Goal: Task Accomplishment & Management: Manage account settings

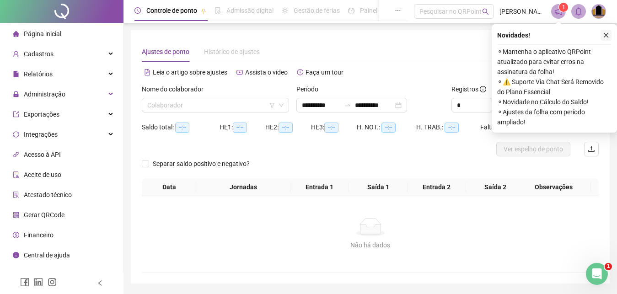
click at [605, 35] on icon "close" at bounding box center [606, 35] width 6 height 6
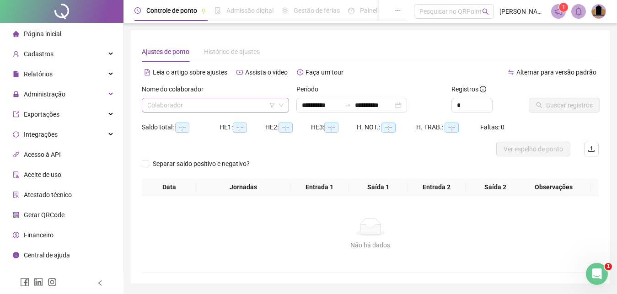
click at [218, 99] on input "search" at bounding box center [211, 105] width 128 height 14
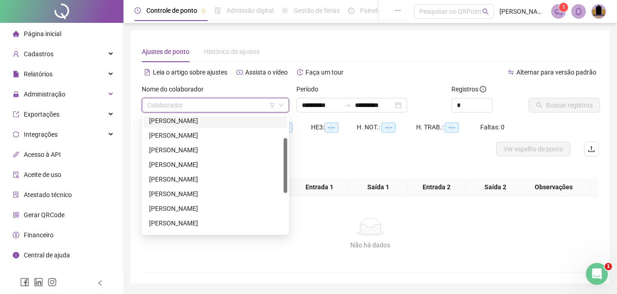
scroll to position [93, 0]
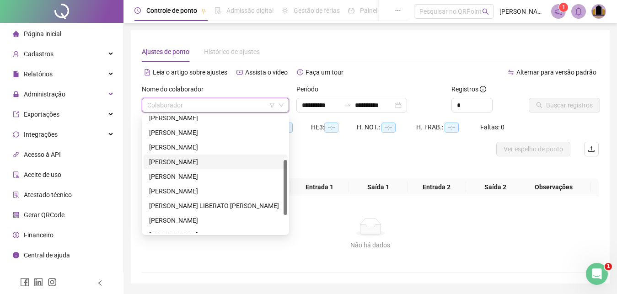
click at [200, 165] on div "[PERSON_NAME]" at bounding box center [215, 162] width 133 height 10
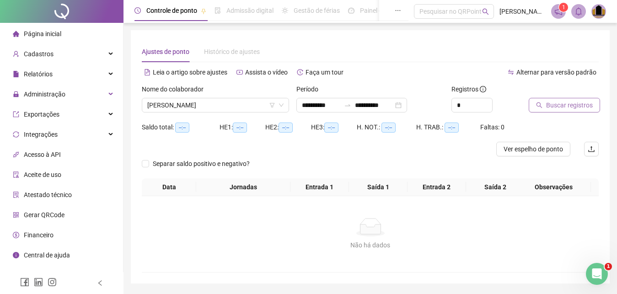
click at [553, 106] on span "Buscar registros" at bounding box center [569, 105] width 47 height 10
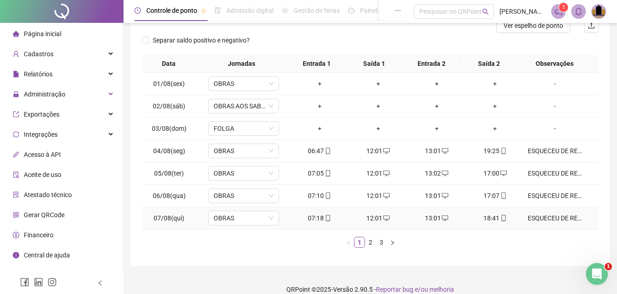
scroll to position [135, 0]
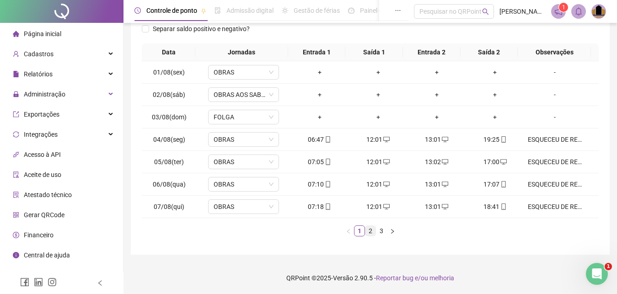
click at [371, 233] on link "2" at bounding box center [370, 231] width 10 height 10
click at [380, 230] on link "3" at bounding box center [381, 231] width 10 height 10
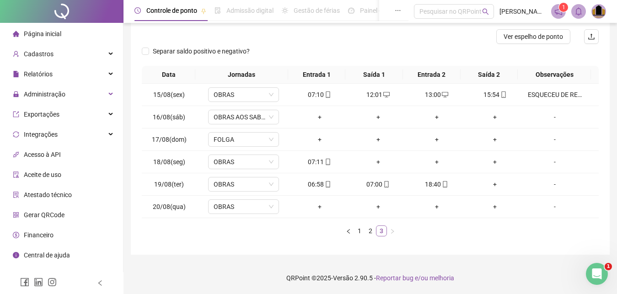
scroll to position [112, 0]
click at [373, 162] on div "+" at bounding box center [378, 162] width 51 height 10
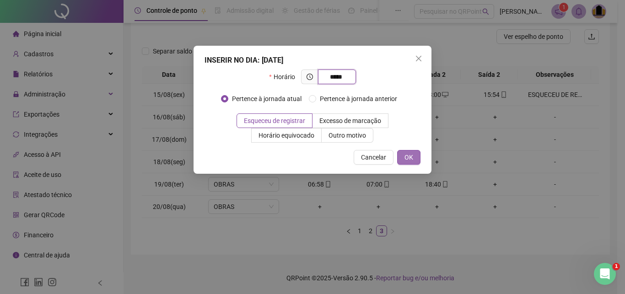
type input "*****"
click at [409, 153] on span "OK" at bounding box center [408, 157] width 9 height 10
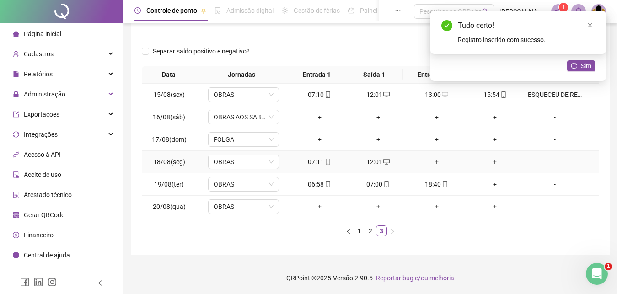
click at [433, 163] on div "+" at bounding box center [436, 162] width 51 height 10
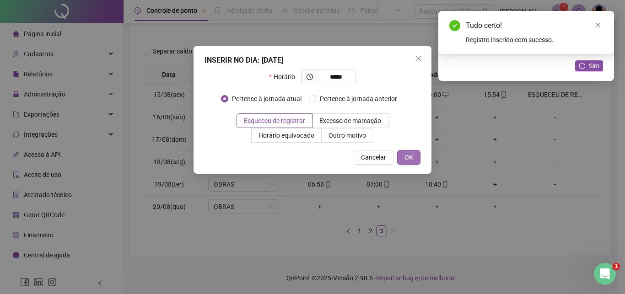
type input "*****"
drag, startPoint x: 404, startPoint y: 156, endPoint x: 430, endPoint y: 172, distance: 30.8
click at [405, 156] on button "OK" at bounding box center [408, 157] width 23 height 15
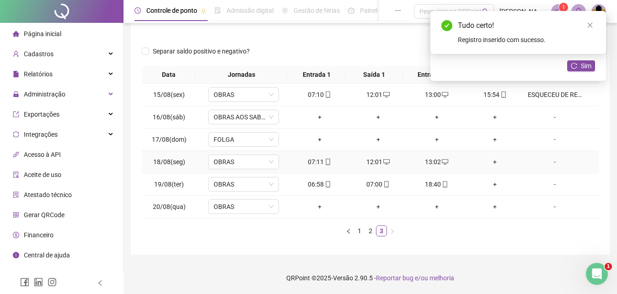
click at [490, 163] on div "+" at bounding box center [495, 162] width 51 height 10
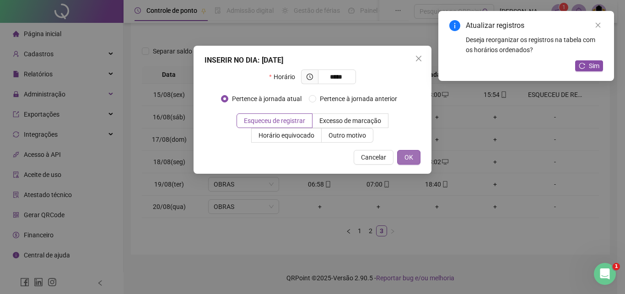
type input "*****"
click at [409, 156] on span "OK" at bounding box center [408, 157] width 9 height 10
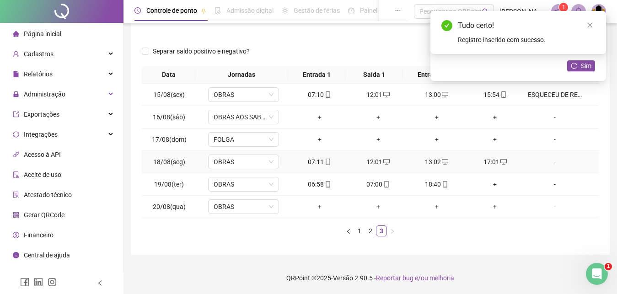
click at [550, 161] on div "-" at bounding box center [555, 162] width 54 height 10
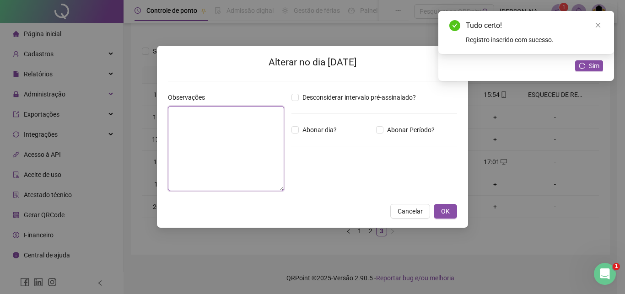
click at [189, 140] on textarea at bounding box center [226, 148] width 116 height 85
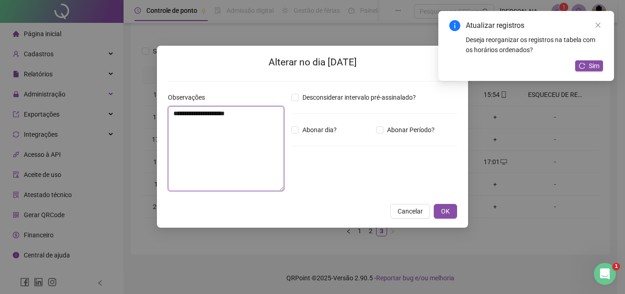
drag, startPoint x: 170, startPoint y: 112, endPoint x: 227, endPoint y: 147, distance: 67.3
click at [265, 120] on textarea "**********" at bounding box center [226, 148] width 116 height 85
type textarea "**********"
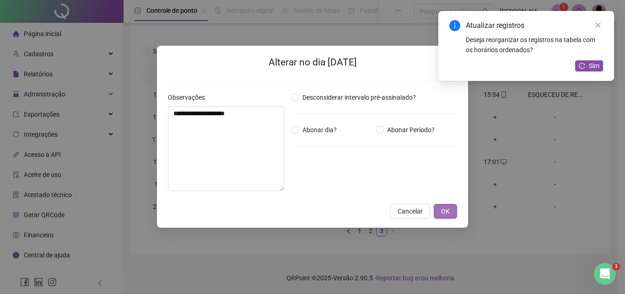
click at [449, 210] on span "OK" at bounding box center [445, 211] width 9 height 10
click at [447, 207] on div "**********" at bounding box center [312, 147] width 625 height 294
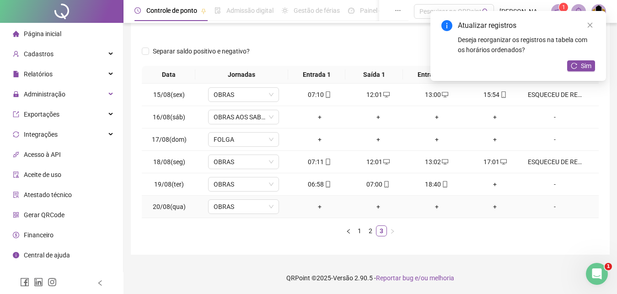
click at [549, 209] on div "-" at bounding box center [555, 207] width 54 height 10
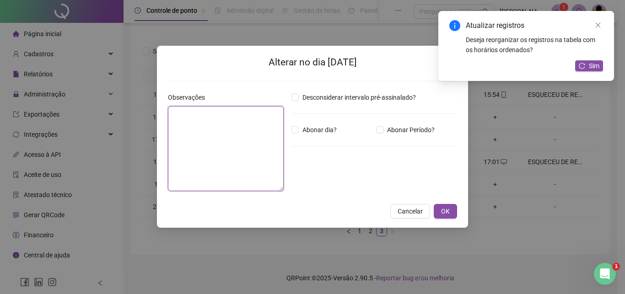
click at [206, 145] on textarea at bounding box center [226, 148] width 116 height 85
type textarea "*"
type textarea "**********"
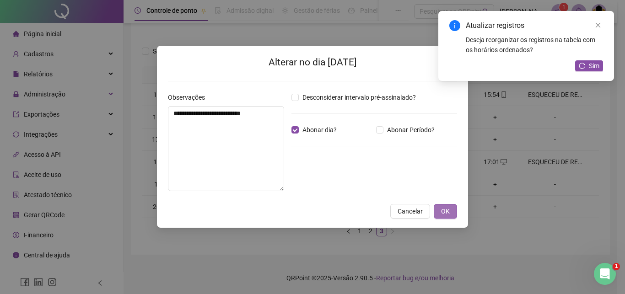
click at [446, 211] on span "OK" at bounding box center [445, 211] width 9 height 10
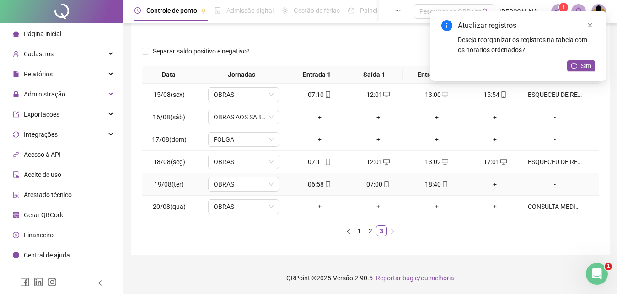
click at [372, 185] on div "07:00" at bounding box center [378, 184] width 51 height 10
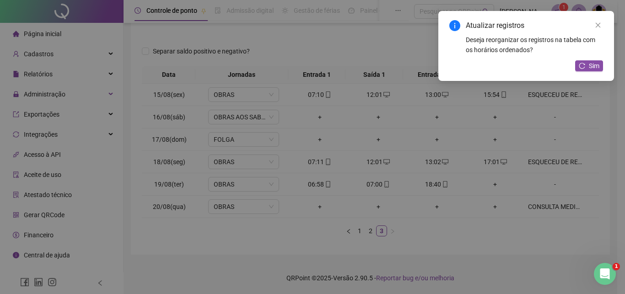
type input "**********"
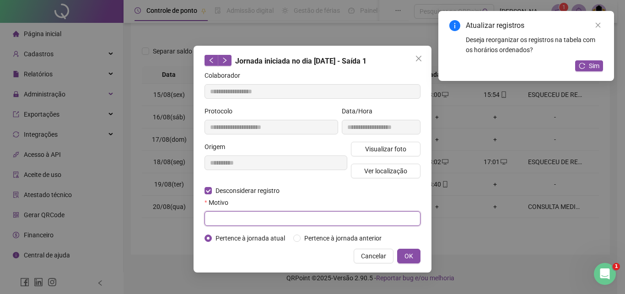
click at [220, 218] on input "text" at bounding box center [312, 218] width 216 height 15
type input "****"
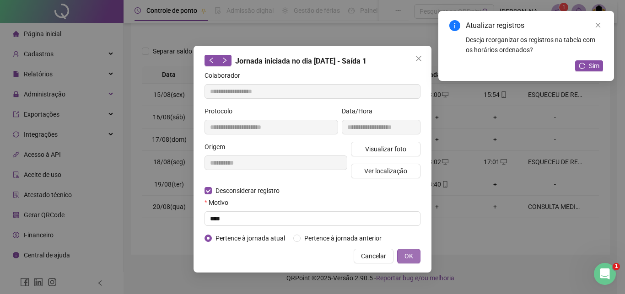
click at [408, 259] on span "OK" at bounding box center [408, 256] width 9 height 10
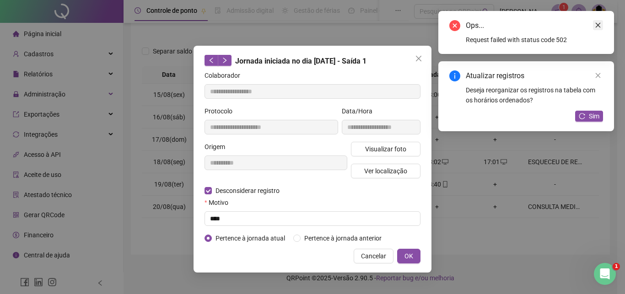
click at [600, 25] on icon "close" at bounding box center [597, 25] width 6 height 6
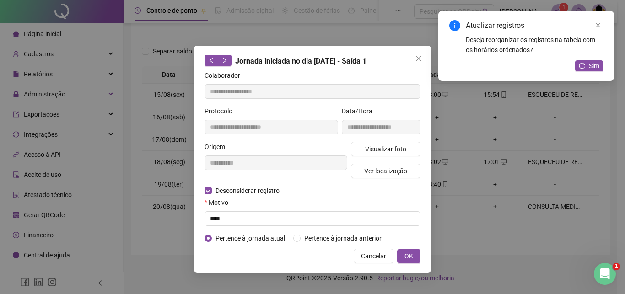
click at [410, 263] on div "**********" at bounding box center [312, 159] width 238 height 227
click at [411, 257] on span "OK" at bounding box center [408, 256] width 9 height 10
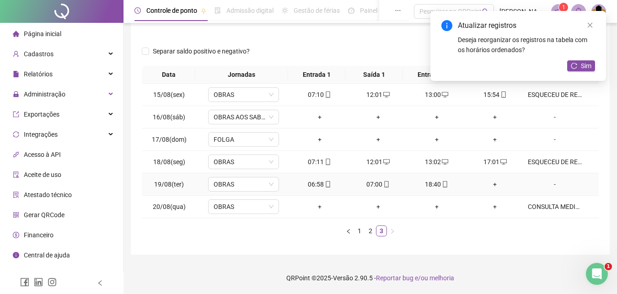
click at [383, 187] on icon "mobile" at bounding box center [386, 184] width 6 height 6
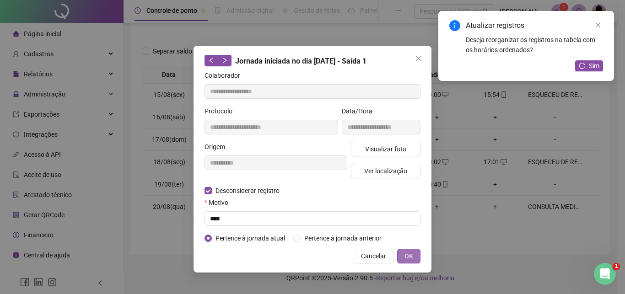
click at [411, 253] on span "OK" at bounding box center [408, 256] width 9 height 10
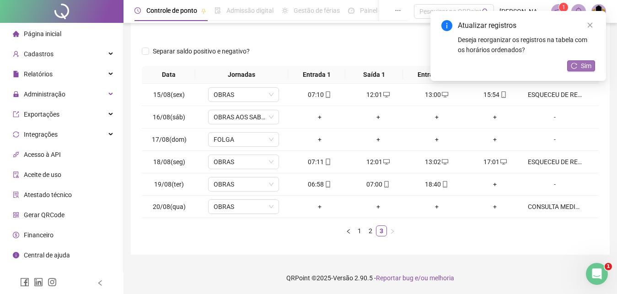
click at [588, 65] on span "Sim" at bounding box center [586, 66] width 11 height 10
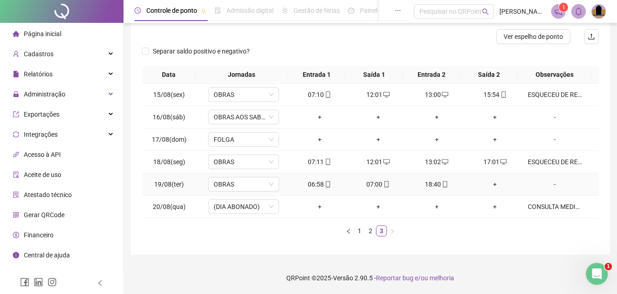
click at [378, 184] on div "07:00" at bounding box center [378, 184] width 51 height 10
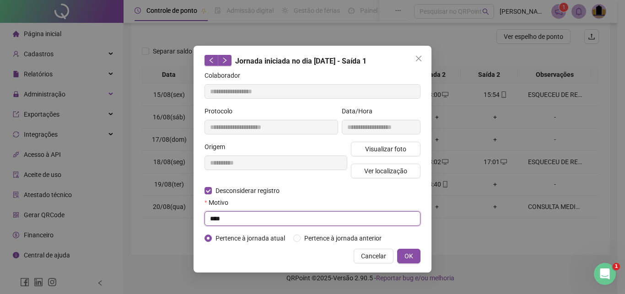
click at [259, 218] on input "****" at bounding box center [312, 218] width 216 height 15
type input "*"
type input "****"
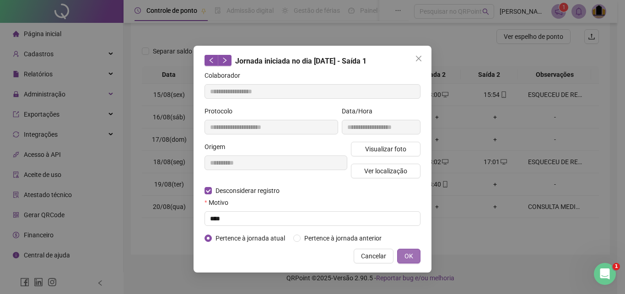
click at [407, 257] on span "OK" at bounding box center [408, 256] width 9 height 10
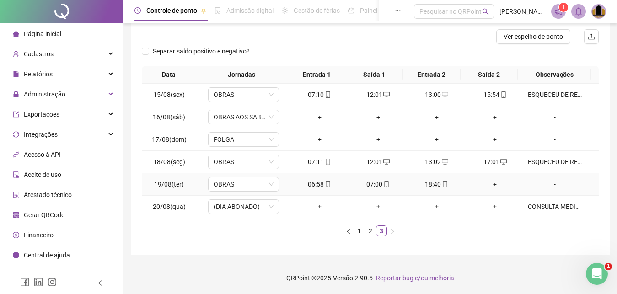
click at [375, 185] on div "07:00" at bounding box center [378, 184] width 51 height 10
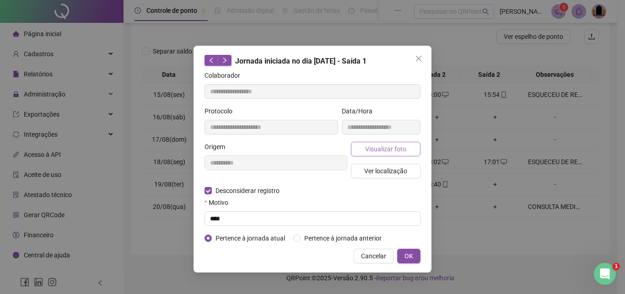
click at [399, 151] on span "Visualizar foto" at bounding box center [385, 149] width 41 height 10
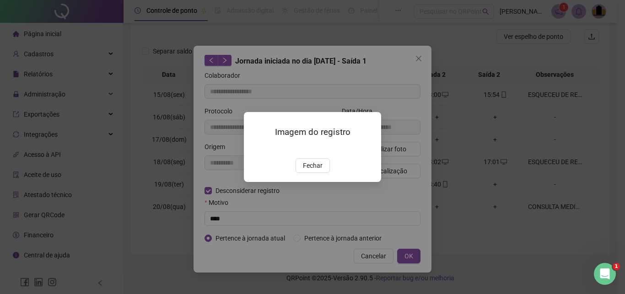
click at [255, 149] on img at bounding box center [255, 149] width 0 height 0
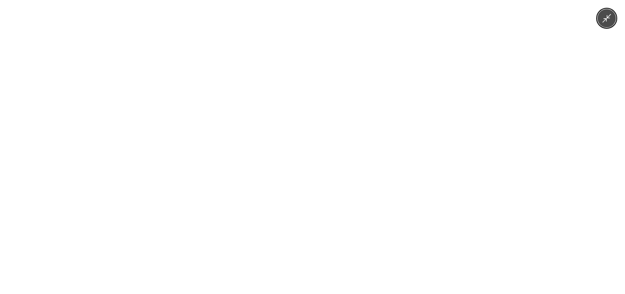
click at [326, 169] on img at bounding box center [312, 147] width 220 height 294
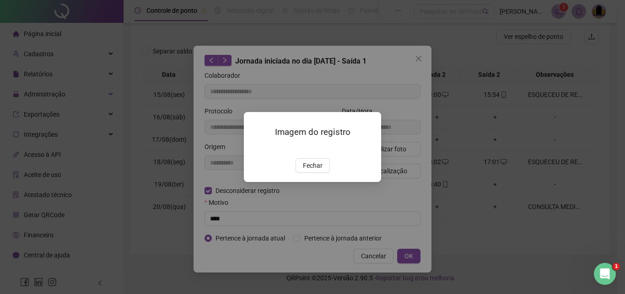
click at [419, 258] on div "Imagem do registro Fechar" at bounding box center [312, 147] width 625 height 294
click at [409, 258] on div "Imagem do registro Fechar" at bounding box center [312, 147] width 625 height 294
click at [312, 171] on span "Fechar" at bounding box center [313, 166] width 20 height 10
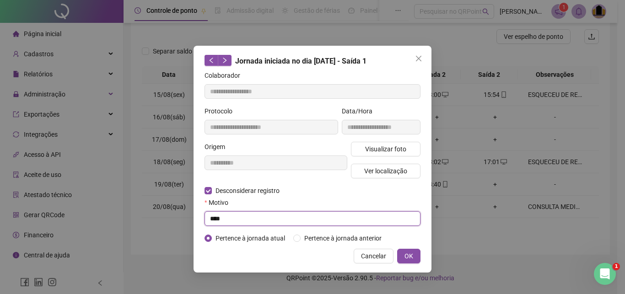
click at [237, 219] on input "****" at bounding box center [312, 218] width 216 height 15
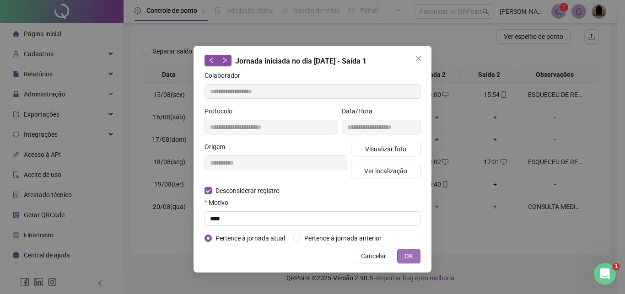
click at [413, 258] on button "OK" at bounding box center [408, 256] width 23 height 15
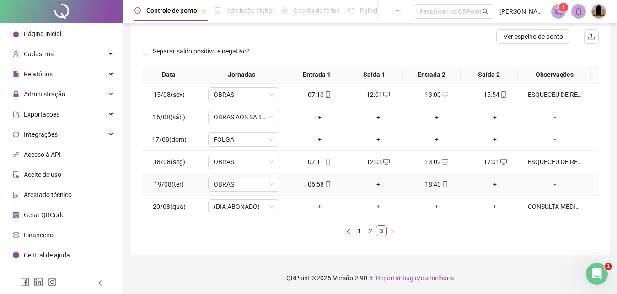
click at [373, 184] on div "+" at bounding box center [378, 184] width 51 height 10
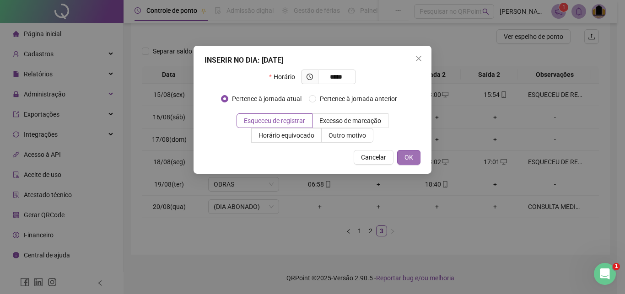
type input "*****"
click at [405, 158] on span "OK" at bounding box center [408, 157] width 9 height 10
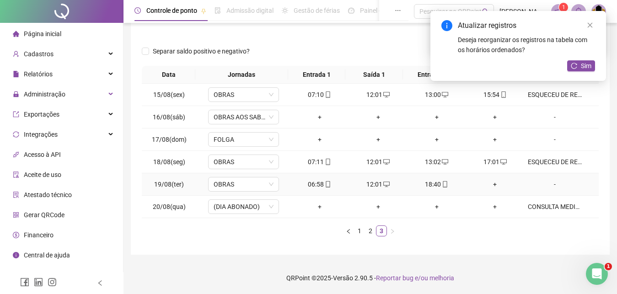
click at [488, 185] on div "+" at bounding box center [495, 184] width 51 height 10
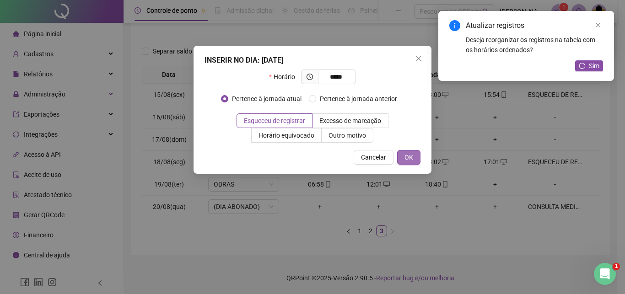
type input "*****"
drag, startPoint x: 402, startPoint y: 155, endPoint x: 431, endPoint y: 165, distance: 30.8
click at [402, 155] on button "OK" at bounding box center [408, 157] width 23 height 15
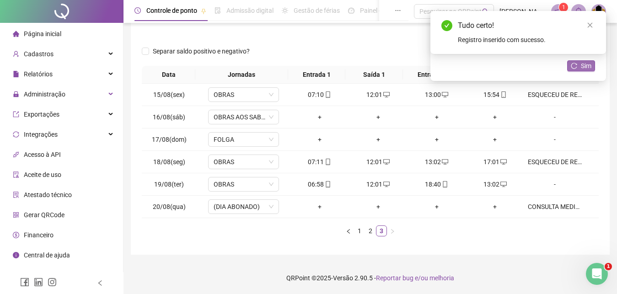
click at [583, 64] on span "Sim" at bounding box center [586, 66] width 11 height 10
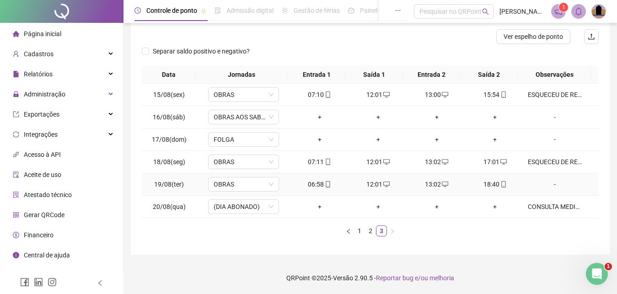
click at [548, 184] on div "-" at bounding box center [555, 184] width 54 height 10
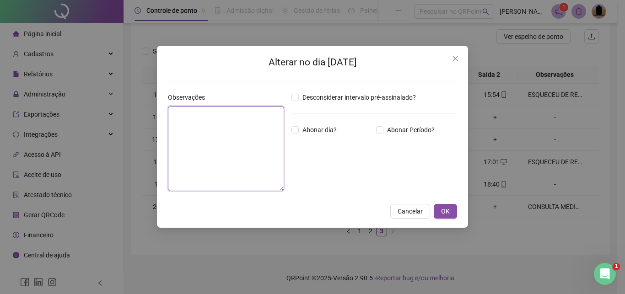
click at [193, 140] on textarea at bounding box center [226, 148] width 116 height 85
paste textarea "**********"
type textarea "**********"
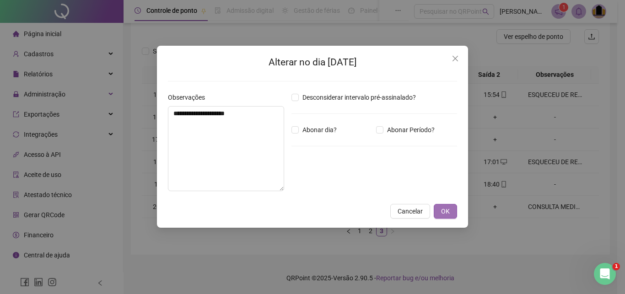
click at [444, 213] on span "OK" at bounding box center [445, 211] width 9 height 10
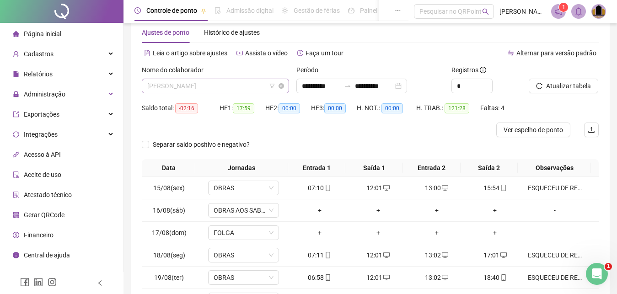
scroll to position [93, 0]
click at [242, 83] on span "[PERSON_NAME]" at bounding box center [215, 86] width 136 height 14
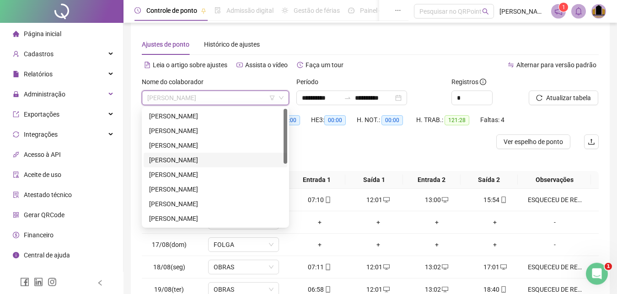
scroll to position [0, 0]
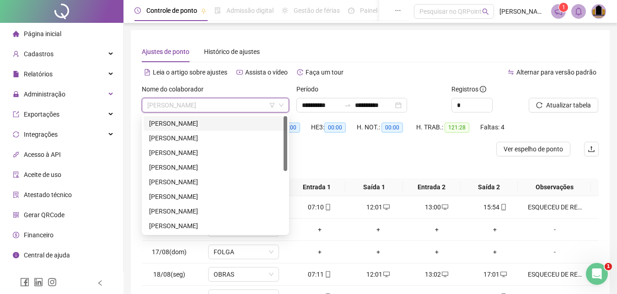
click at [204, 122] on div "[PERSON_NAME]" at bounding box center [215, 123] width 133 height 10
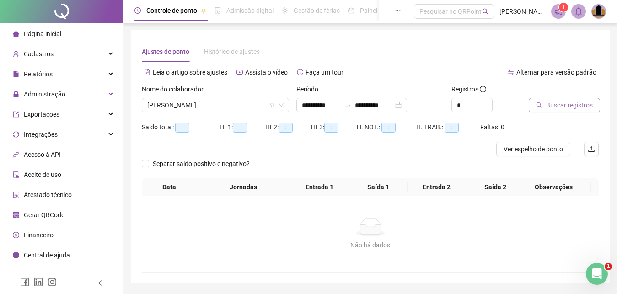
click at [569, 107] on span "Buscar registros" at bounding box center [569, 105] width 47 height 10
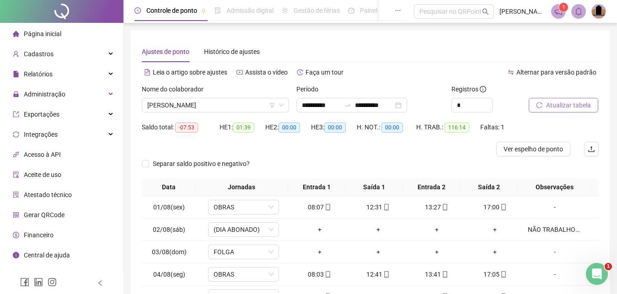
click at [571, 108] on span "Atualizar tabela" at bounding box center [568, 105] width 45 height 10
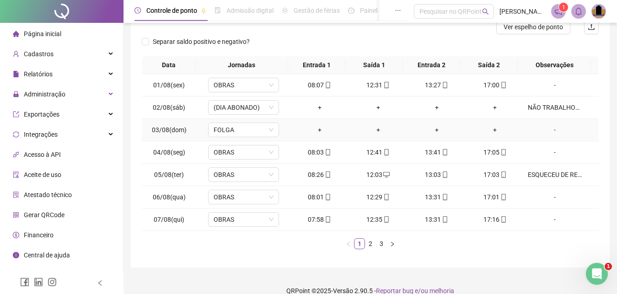
scroll to position [135, 0]
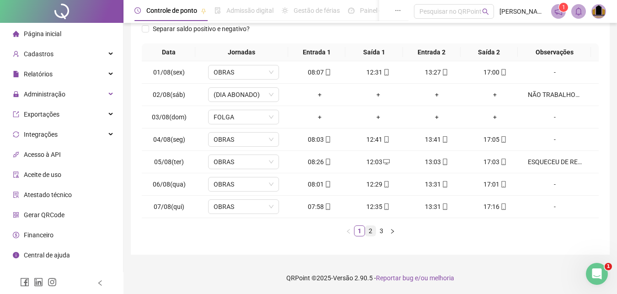
click at [370, 235] on link "2" at bounding box center [370, 231] width 10 height 10
click at [383, 232] on link "3" at bounding box center [381, 231] width 10 height 10
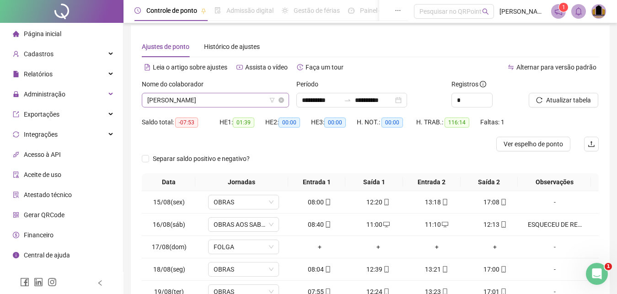
scroll to position [0, 0]
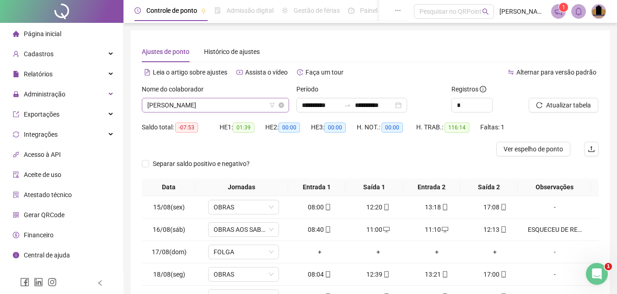
click at [237, 102] on span "[PERSON_NAME]" at bounding box center [215, 105] width 136 height 14
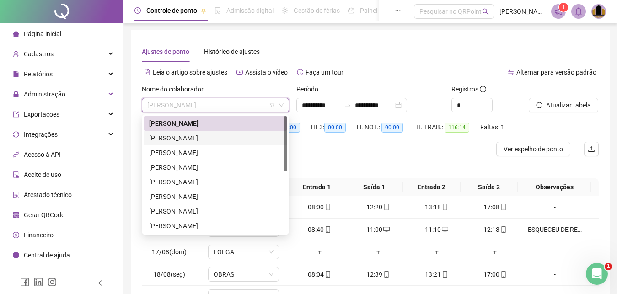
click at [223, 141] on div "[PERSON_NAME]" at bounding box center [215, 138] width 133 height 10
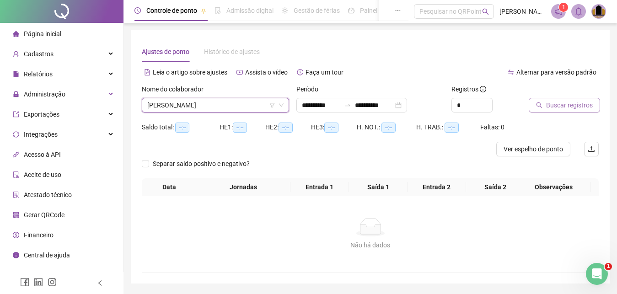
click at [565, 102] on span "Buscar registros" at bounding box center [569, 105] width 47 height 10
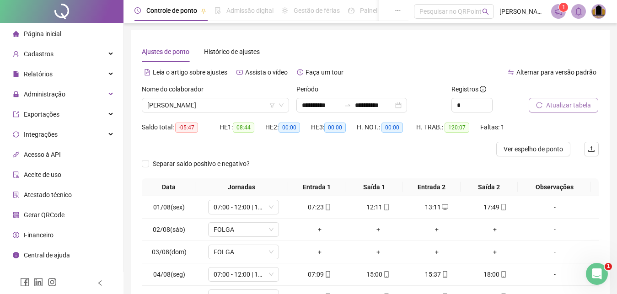
click at [561, 100] on button "Atualizar tabela" at bounding box center [564, 105] width 70 height 15
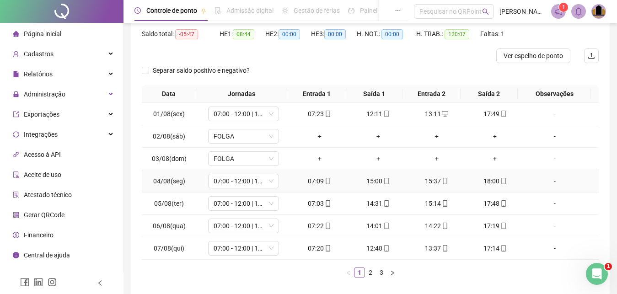
scroll to position [135, 0]
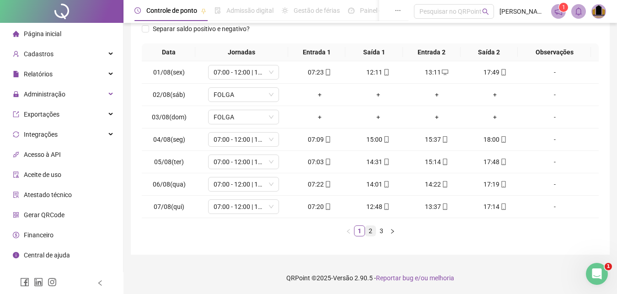
click at [368, 229] on link "2" at bounding box center [370, 231] width 10 height 10
click at [380, 233] on link "3" at bounding box center [381, 231] width 10 height 10
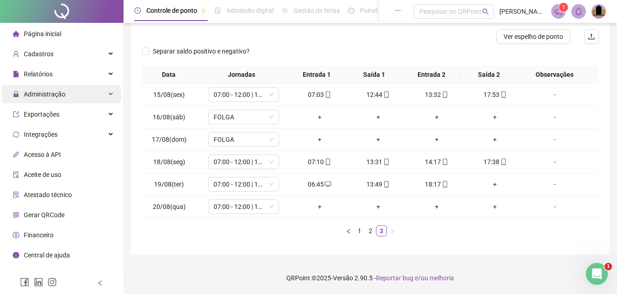
click at [64, 96] on div "Administração" at bounding box center [61, 94] width 119 height 18
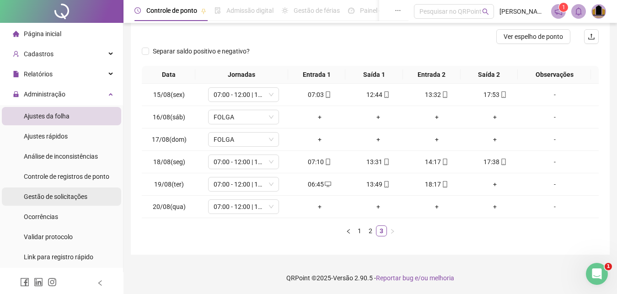
click at [63, 199] on span "Gestão de solicitações" at bounding box center [56, 196] width 64 height 7
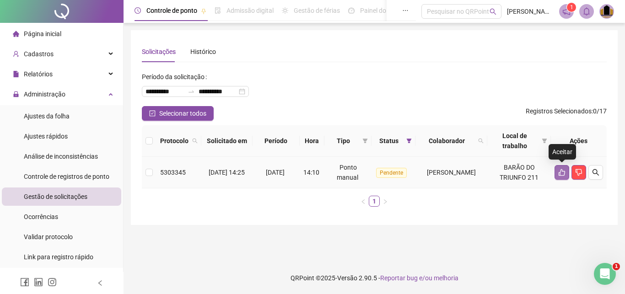
click at [558, 172] on icon "like" at bounding box center [561, 172] width 7 height 7
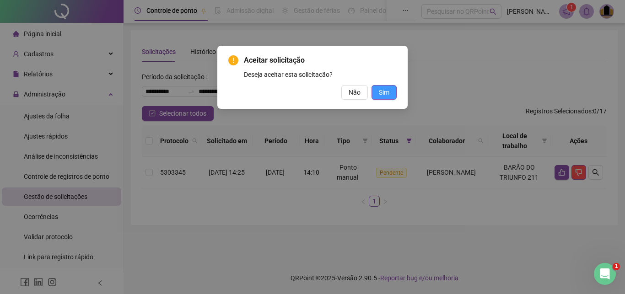
click at [382, 93] on span "Sim" at bounding box center [384, 92] width 11 height 10
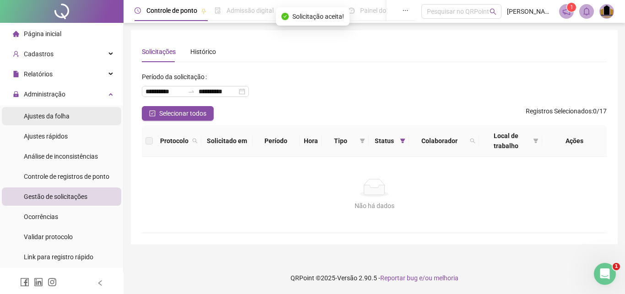
click at [70, 112] on li "Ajustes da folha" at bounding box center [61, 116] width 119 height 18
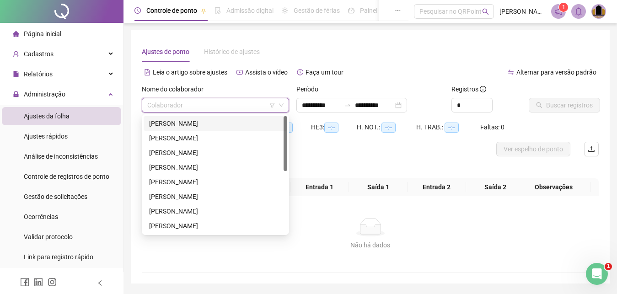
click at [183, 107] on input "search" at bounding box center [211, 105] width 128 height 14
click at [178, 138] on div "[PERSON_NAME]" at bounding box center [215, 138] width 133 height 10
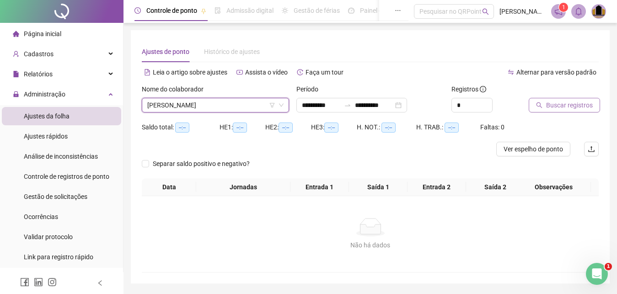
click at [548, 105] on span "Buscar registros" at bounding box center [569, 105] width 47 height 10
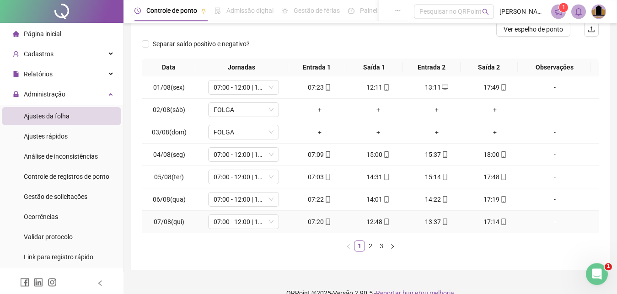
scroll to position [135, 0]
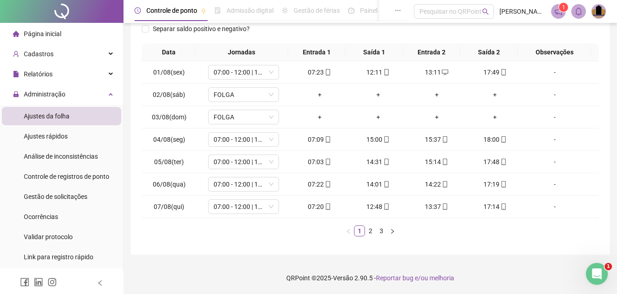
click at [372, 236] on div "Data Jornadas Entrada 1 Saída 1 Entrada 2 Saída 2 Observações 01/08(sex) 07:00 …" at bounding box center [370, 143] width 457 height 200
click at [373, 232] on link "2" at bounding box center [370, 231] width 10 height 10
click at [381, 235] on link "3" at bounding box center [381, 231] width 10 height 10
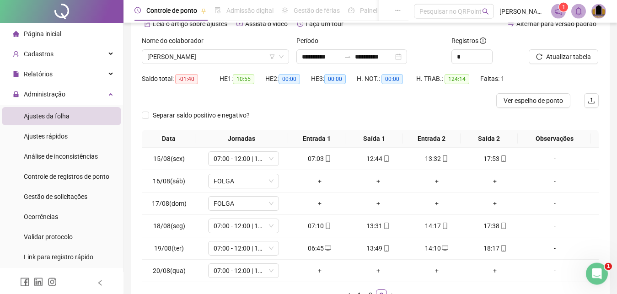
scroll to position [0, 0]
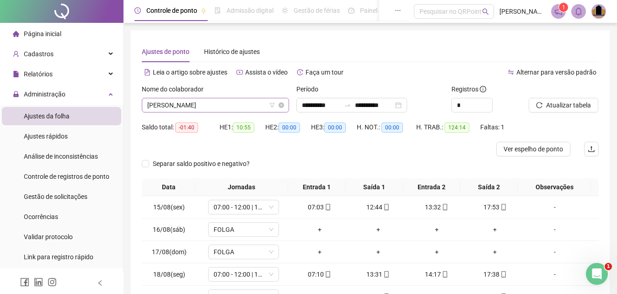
click at [239, 105] on span "[PERSON_NAME]" at bounding box center [215, 105] width 136 height 14
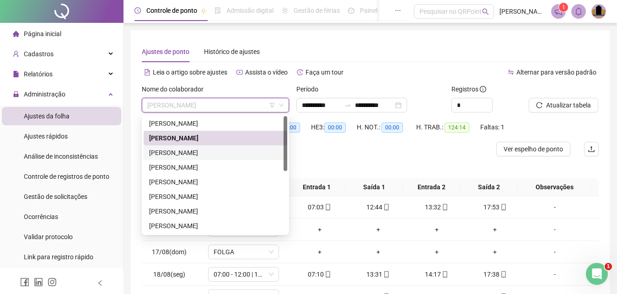
click at [231, 153] on div "[PERSON_NAME]" at bounding box center [215, 153] width 133 height 10
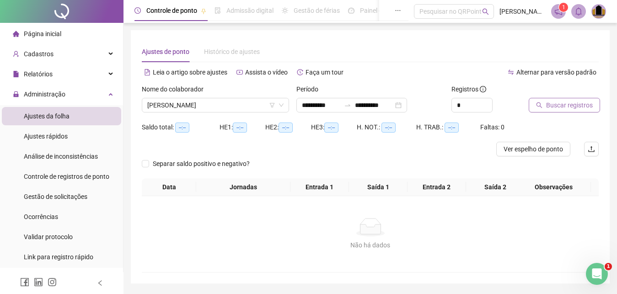
click at [553, 102] on span "Buscar registros" at bounding box center [569, 105] width 47 height 10
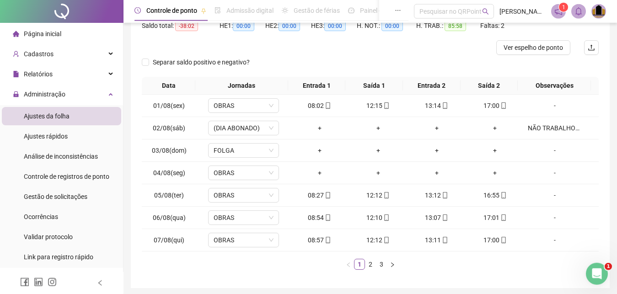
scroll to position [135, 0]
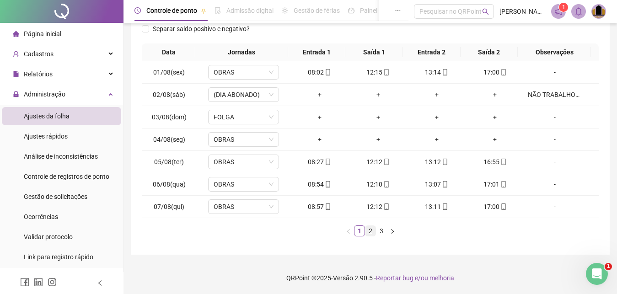
click at [370, 234] on link "2" at bounding box center [370, 231] width 10 height 10
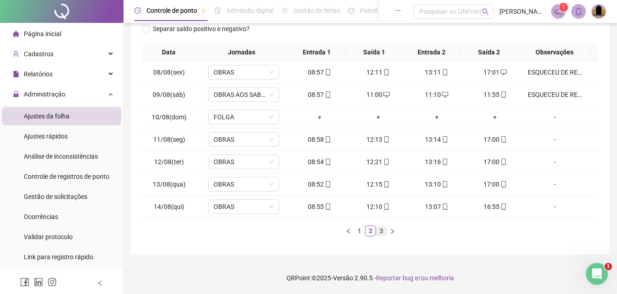
click at [381, 235] on link "3" at bounding box center [381, 231] width 10 height 10
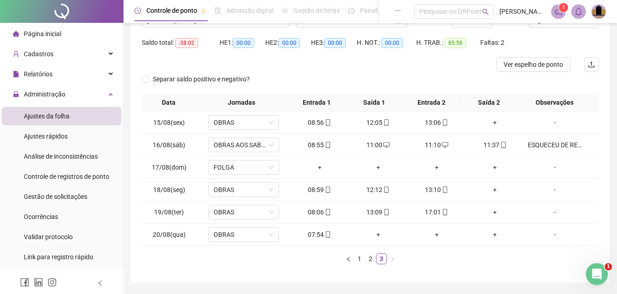
scroll to position [66, 0]
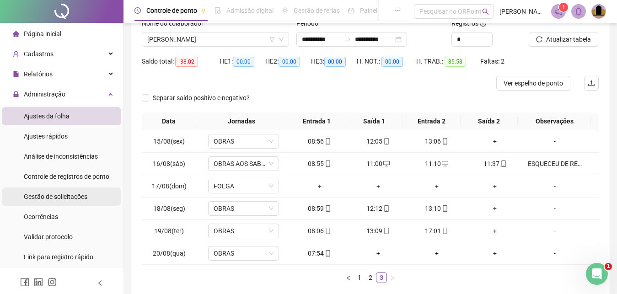
click at [71, 197] on span "Gestão de solicitações" at bounding box center [56, 196] width 64 height 7
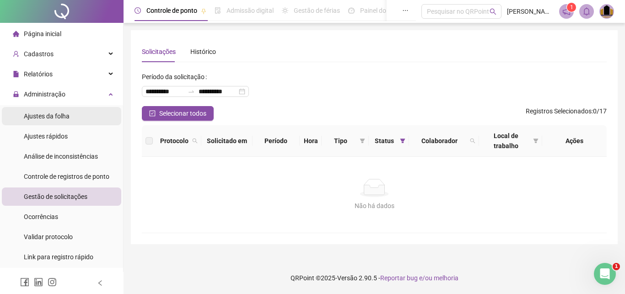
click at [66, 113] on span "Ajustes da folha" at bounding box center [47, 115] width 46 height 7
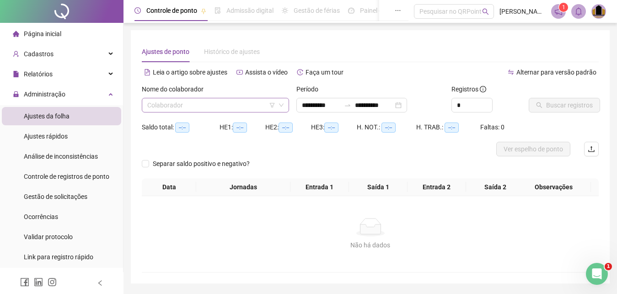
click at [199, 108] on input "search" at bounding box center [211, 105] width 128 height 14
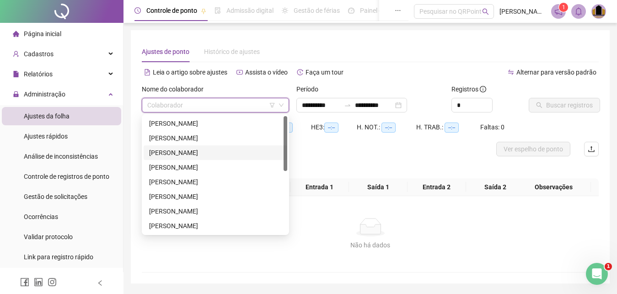
click at [181, 154] on div "[PERSON_NAME]" at bounding box center [215, 153] width 133 height 10
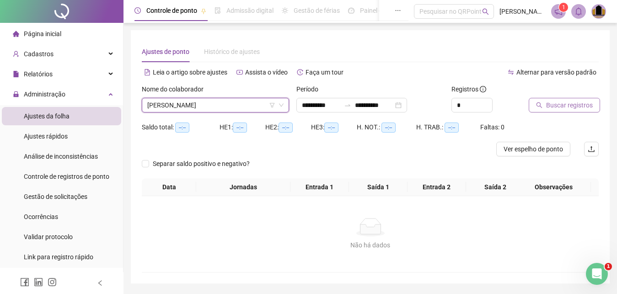
click at [573, 103] on span "Buscar registros" at bounding box center [569, 105] width 47 height 10
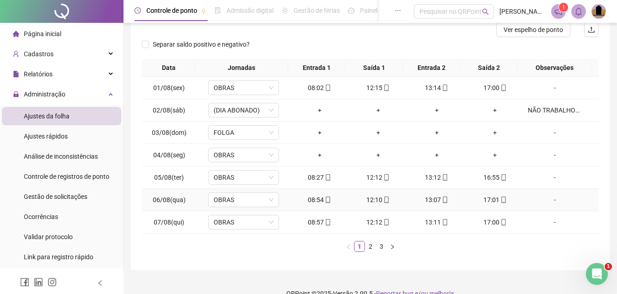
scroll to position [135, 0]
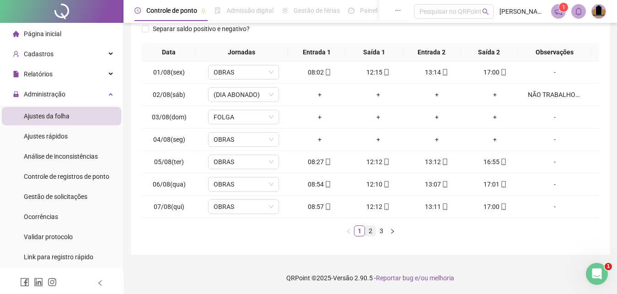
click at [369, 233] on link "2" at bounding box center [370, 231] width 10 height 10
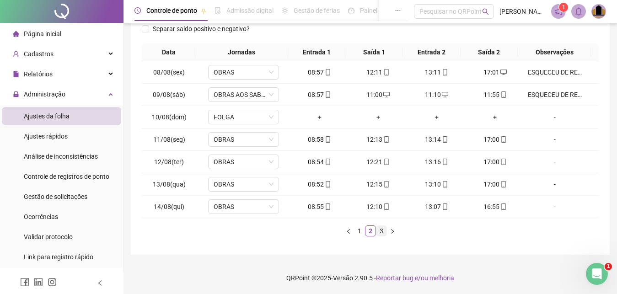
click at [380, 235] on link "3" at bounding box center [381, 231] width 10 height 10
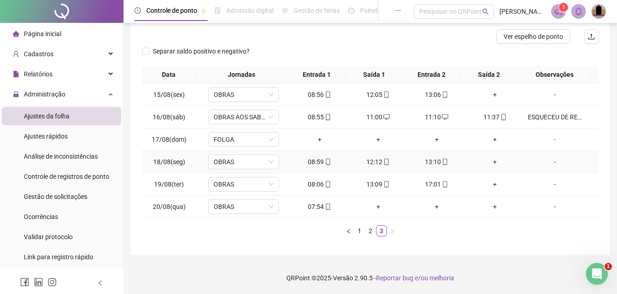
click at [489, 161] on div "+" at bounding box center [495, 162] width 51 height 10
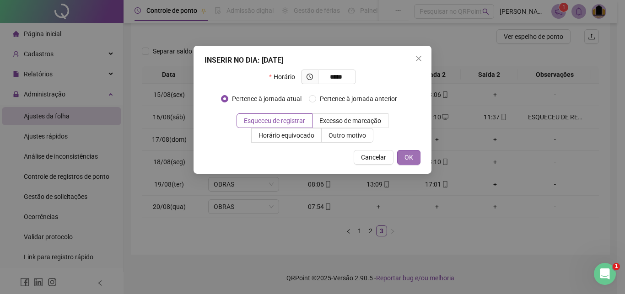
type input "*****"
click at [409, 162] on span "OK" at bounding box center [408, 157] width 9 height 10
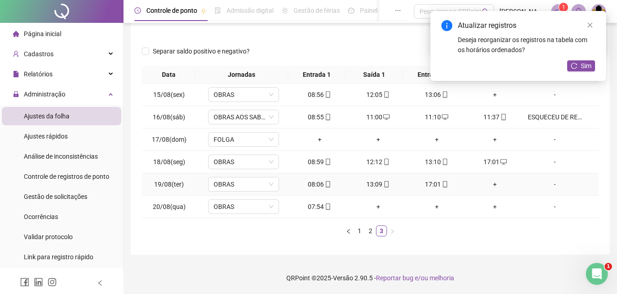
click at [490, 184] on div "+" at bounding box center [495, 184] width 51 height 10
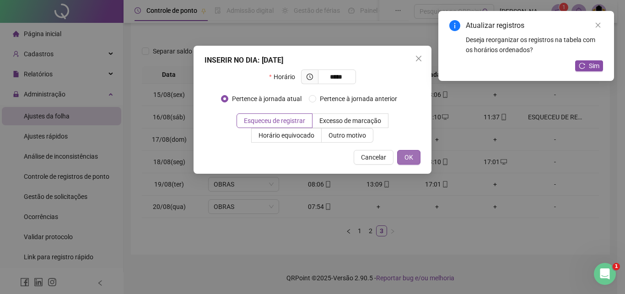
type input "*****"
click at [414, 157] on button "OK" at bounding box center [408, 157] width 23 height 15
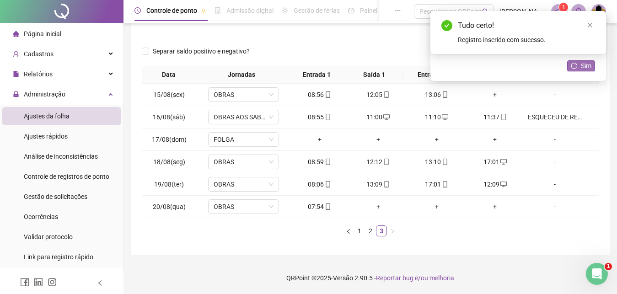
click at [575, 64] on icon "reload" at bounding box center [574, 66] width 6 height 6
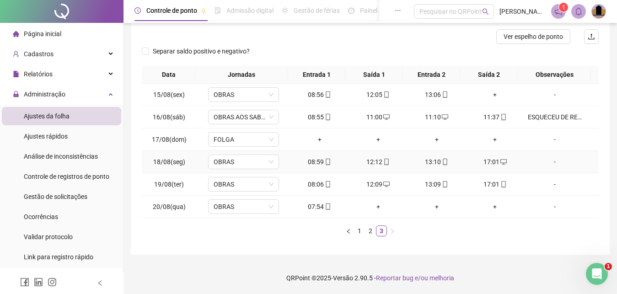
click at [549, 163] on div "-" at bounding box center [555, 162] width 54 height 10
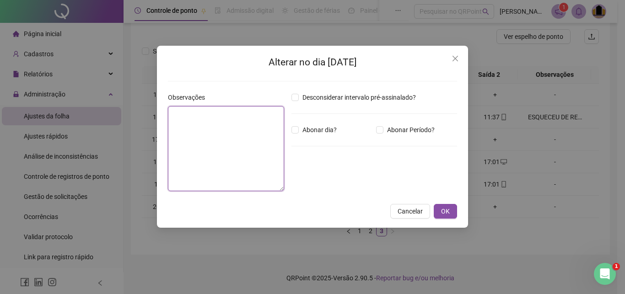
click at [220, 157] on textarea at bounding box center [226, 148] width 116 height 85
paste textarea "**********"
type textarea "**********"
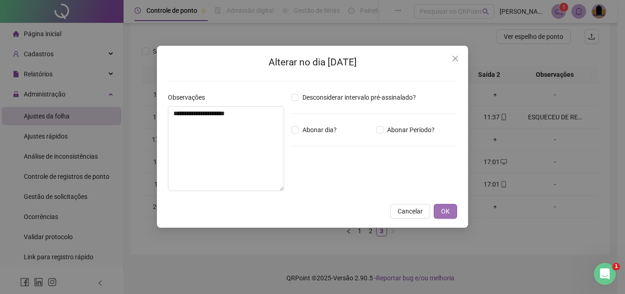
click at [446, 209] on span "OK" at bounding box center [445, 211] width 9 height 10
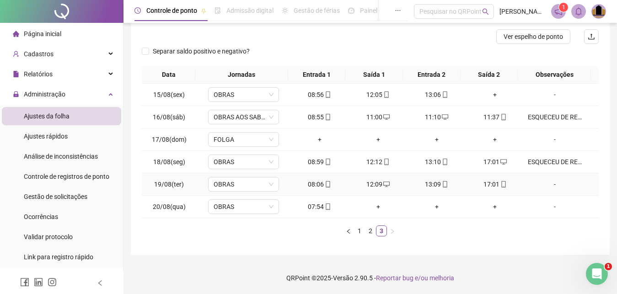
click at [550, 186] on div "-" at bounding box center [555, 184] width 54 height 10
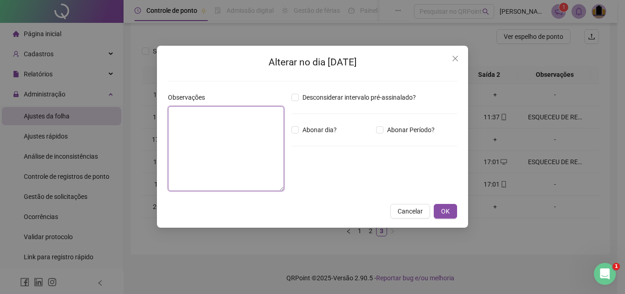
click at [246, 152] on textarea at bounding box center [226, 148] width 116 height 85
paste textarea "**********"
type textarea "**********"
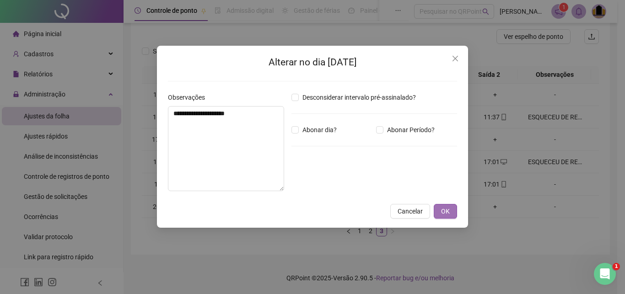
click at [442, 211] on span "OK" at bounding box center [445, 211] width 9 height 10
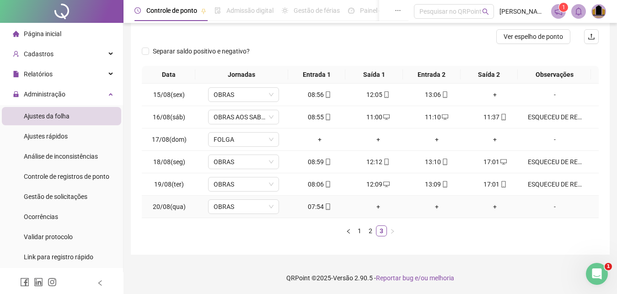
scroll to position [0, 0]
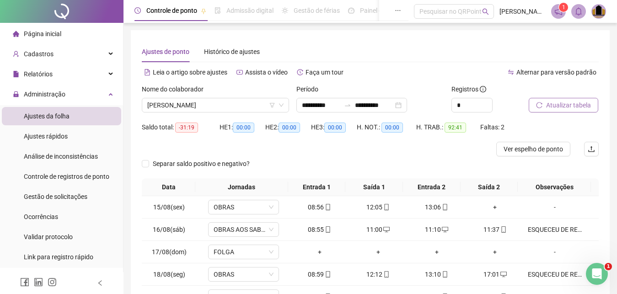
click at [577, 108] on span "Atualizar tabela" at bounding box center [568, 105] width 45 height 10
click at [256, 106] on span "[PERSON_NAME]" at bounding box center [215, 105] width 136 height 14
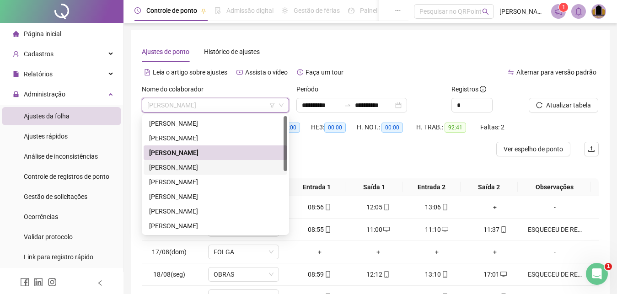
click at [236, 171] on div "[PERSON_NAME]" at bounding box center [215, 167] width 133 height 10
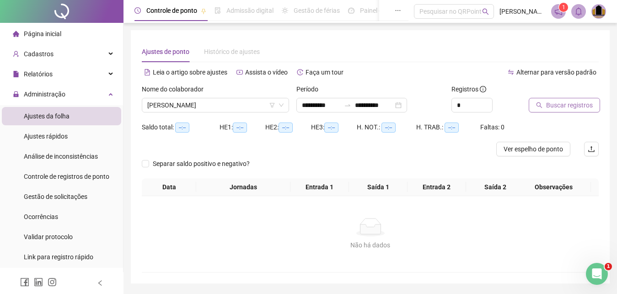
click at [579, 108] on span "Buscar registros" at bounding box center [569, 105] width 47 height 10
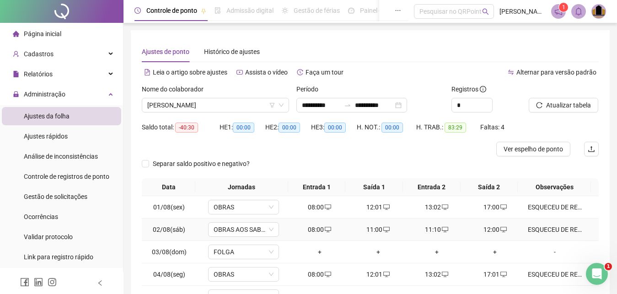
scroll to position [135, 0]
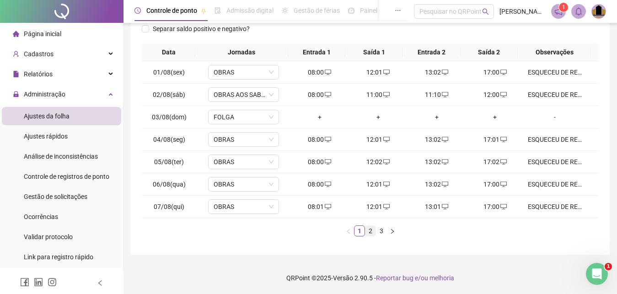
click at [375, 233] on li "2" at bounding box center [370, 230] width 11 height 11
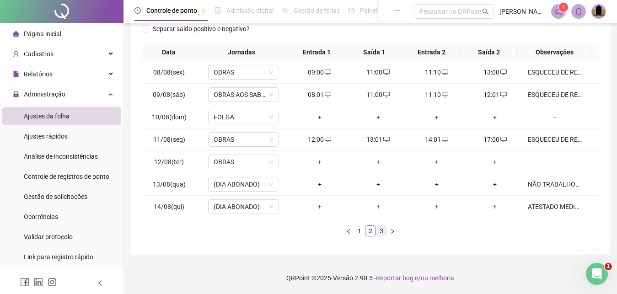
click at [381, 232] on link "3" at bounding box center [381, 231] width 10 height 10
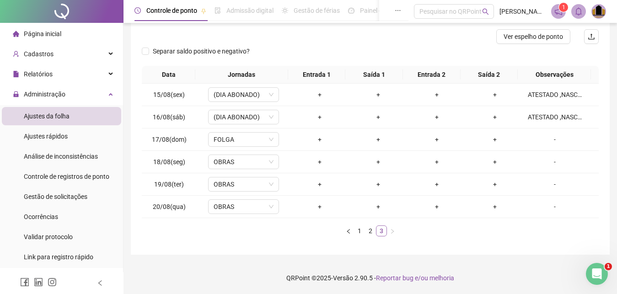
scroll to position [112, 0]
click at [548, 114] on div "ATESTADO ,NASCIMENTO DA FILHA" at bounding box center [555, 117] width 54 height 10
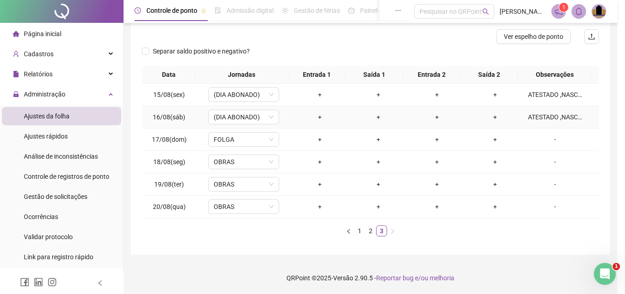
type textarea "**********"
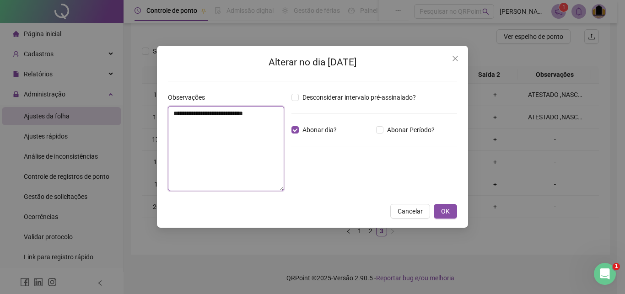
drag, startPoint x: 171, startPoint y: 113, endPoint x: 277, endPoint y: 113, distance: 105.6
click at [277, 113] on textarea "**********" at bounding box center [226, 148] width 116 height 85
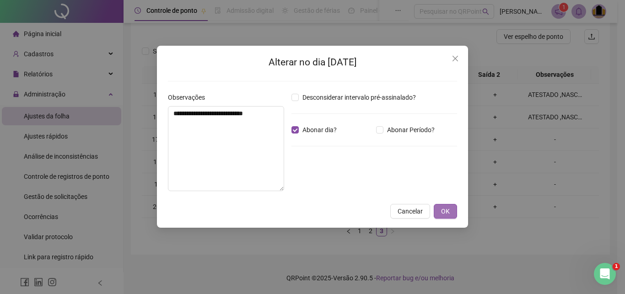
click at [439, 215] on button "OK" at bounding box center [445, 211] width 23 height 15
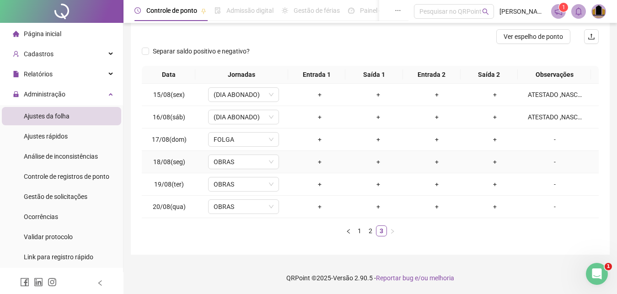
click at [548, 162] on div "-" at bounding box center [555, 162] width 54 height 10
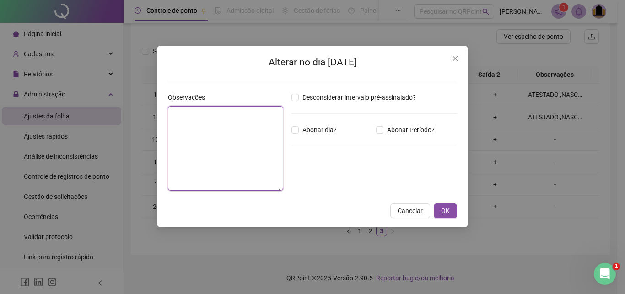
click at [233, 160] on textarea at bounding box center [225, 148] width 115 height 85
paste textarea "**********"
type textarea "**********"
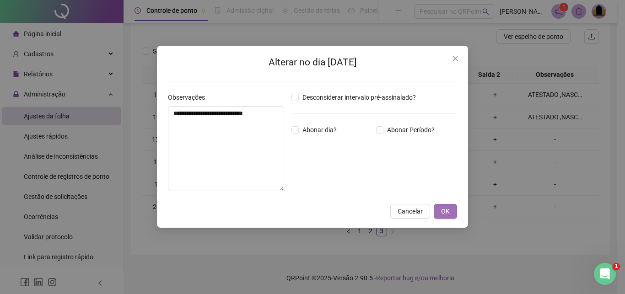
click at [445, 211] on span "OK" at bounding box center [445, 211] width 9 height 10
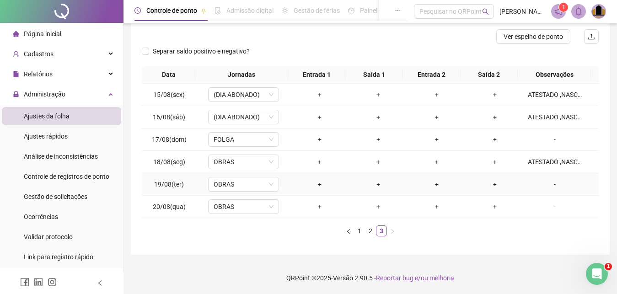
click at [548, 187] on div "-" at bounding box center [555, 184] width 54 height 10
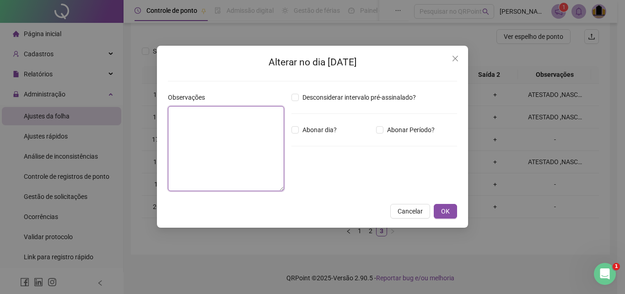
click at [230, 150] on textarea at bounding box center [226, 148] width 116 height 85
paste textarea "**********"
type textarea "**********"
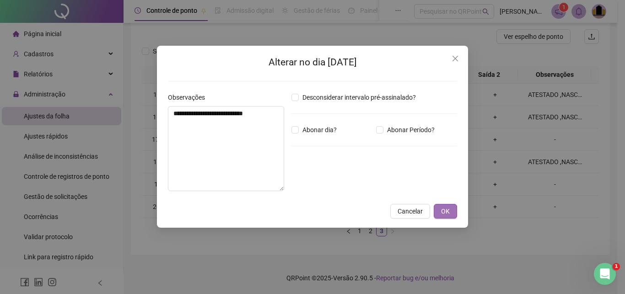
click at [442, 212] on span "OK" at bounding box center [445, 211] width 9 height 10
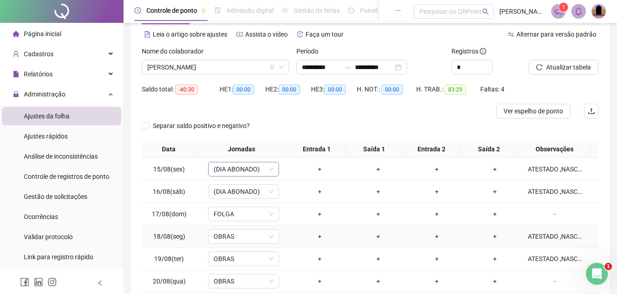
scroll to position [19, 0]
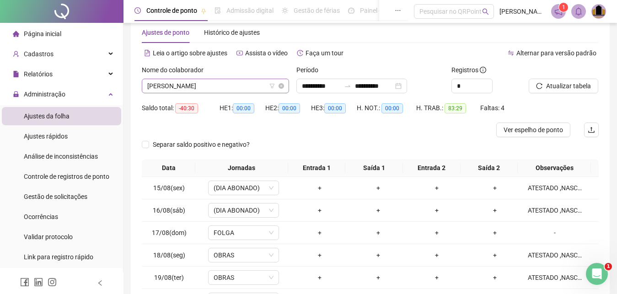
click at [253, 83] on span "[PERSON_NAME]" at bounding box center [215, 86] width 136 height 14
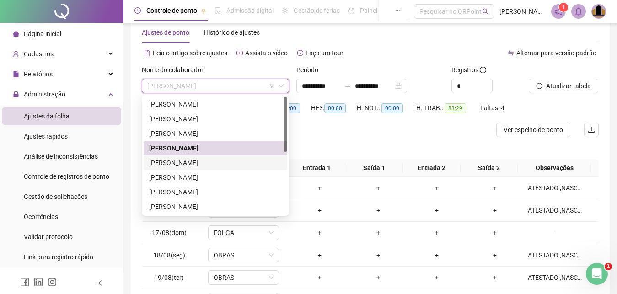
click at [203, 165] on div "[PERSON_NAME]" at bounding box center [215, 163] width 133 height 10
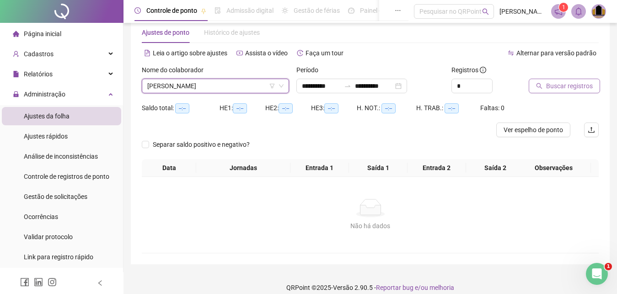
click at [562, 85] on span "Buscar registros" at bounding box center [569, 86] width 47 height 10
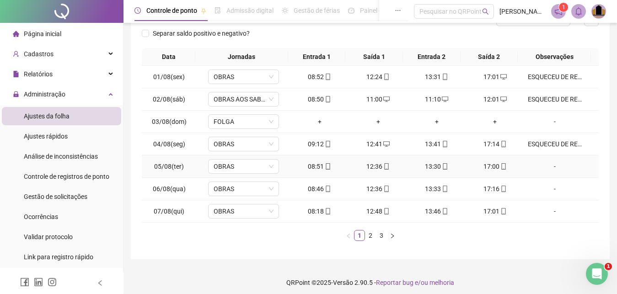
scroll to position [135, 0]
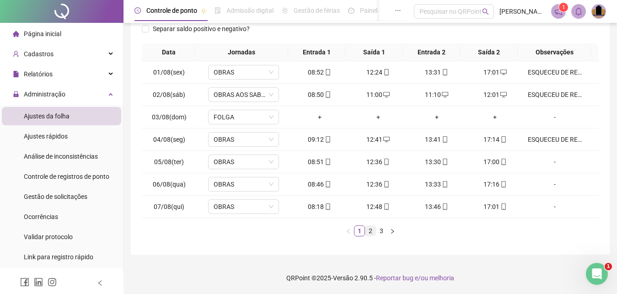
click at [369, 232] on link "2" at bounding box center [370, 231] width 10 height 10
click at [382, 232] on link "3" at bounding box center [381, 231] width 10 height 10
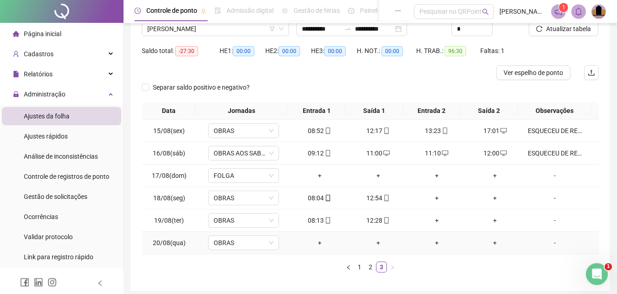
scroll to position [93, 0]
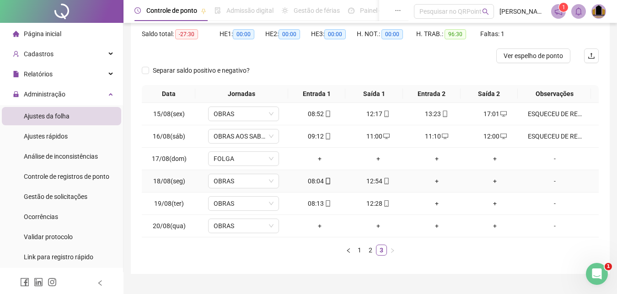
click at [432, 181] on div "+" at bounding box center [436, 181] width 51 height 10
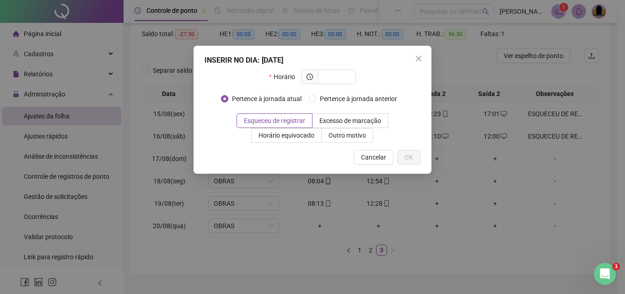
type input "*"
type input "*****"
click at [411, 161] on span "OK" at bounding box center [408, 157] width 9 height 10
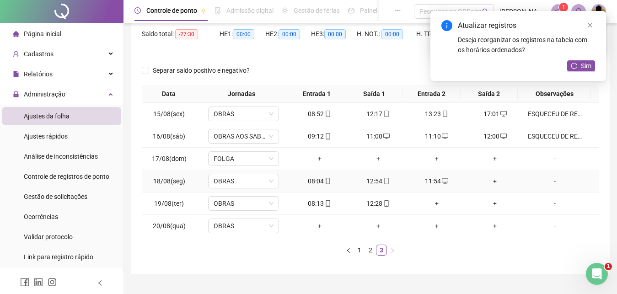
click at [490, 182] on div "+" at bounding box center [495, 181] width 51 height 10
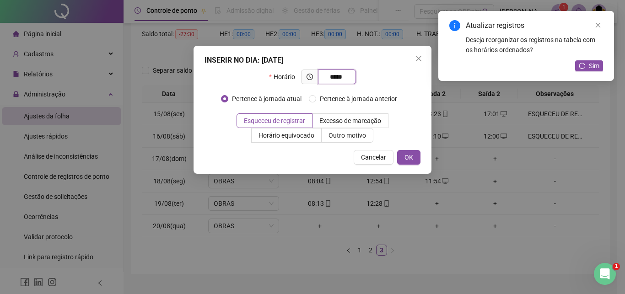
type input "*****"
click at [408, 148] on div "INSERIR NO DIA : [DATE] Horário ***** Pertence à jornada atual Pertence à jorna…" at bounding box center [312, 110] width 238 height 128
click at [411, 157] on span "OK" at bounding box center [408, 157] width 9 height 10
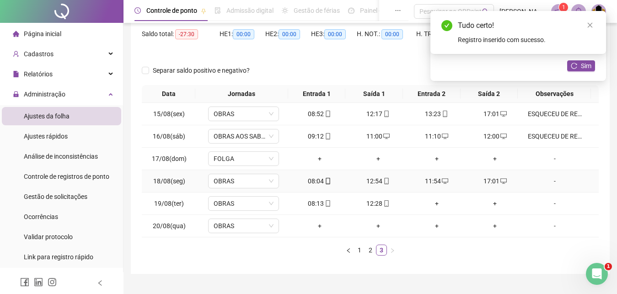
click at [548, 182] on div "-" at bounding box center [555, 181] width 54 height 10
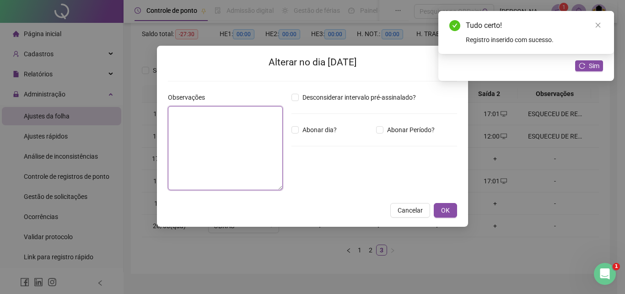
click at [231, 150] on textarea at bounding box center [225, 148] width 115 height 84
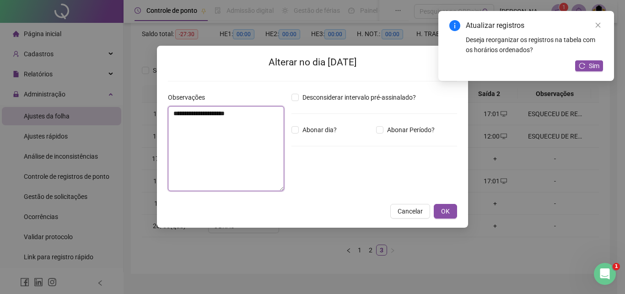
drag, startPoint x: 171, startPoint y: 113, endPoint x: 242, endPoint y: 137, distance: 74.2
click at [255, 115] on textarea "**********" at bounding box center [226, 148] width 116 height 85
type textarea "**********"
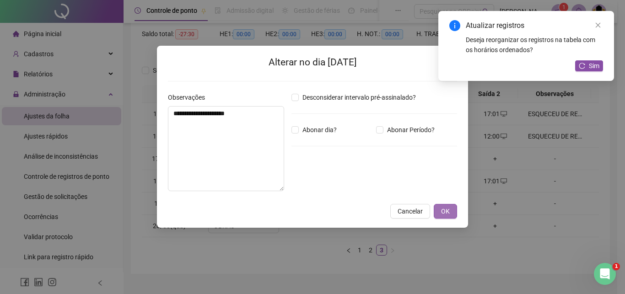
click at [440, 212] on button "OK" at bounding box center [445, 211] width 23 height 15
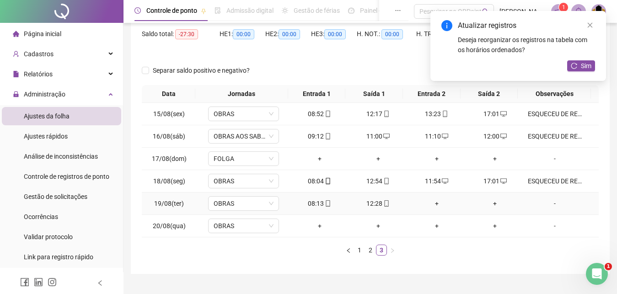
click at [432, 204] on div "+" at bounding box center [436, 203] width 51 height 10
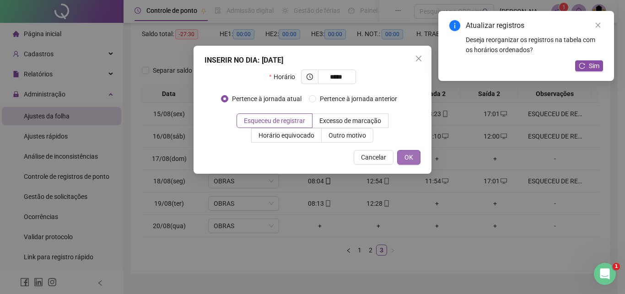
type input "*****"
click at [404, 153] on button "OK" at bounding box center [408, 157] width 23 height 15
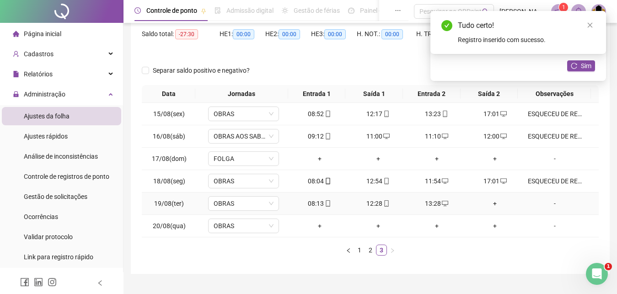
click at [488, 203] on div "+" at bounding box center [495, 203] width 51 height 10
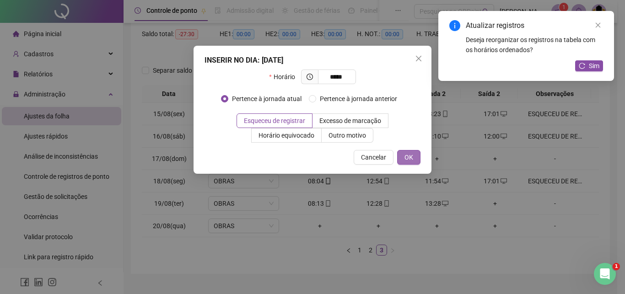
type input "*****"
click at [413, 161] on button "OK" at bounding box center [408, 157] width 23 height 15
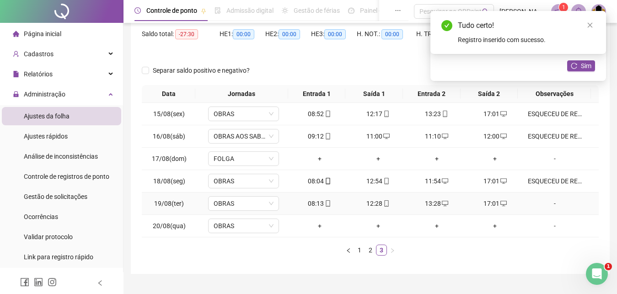
click at [549, 203] on div "-" at bounding box center [555, 203] width 54 height 10
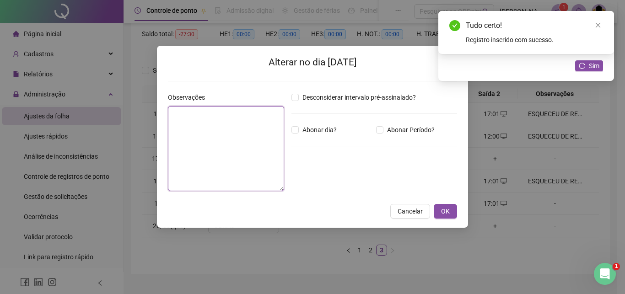
click at [209, 158] on textarea at bounding box center [226, 148] width 116 height 85
paste textarea "**********"
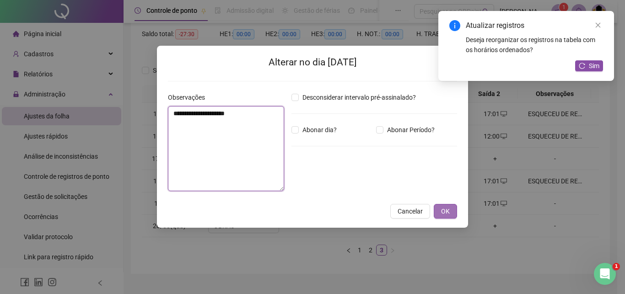
type textarea "**********"
click at [440, 209] on button "OK" at bounding box center [445, 211] width 23 height 15
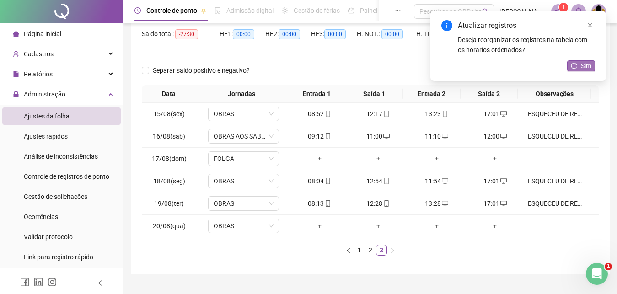
click at [581, 64] on span "Sim" at bounding box center [586, 66] width 11 height 10
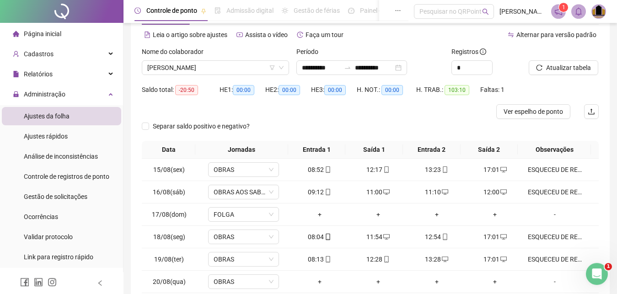
scroll to position [0, 0]
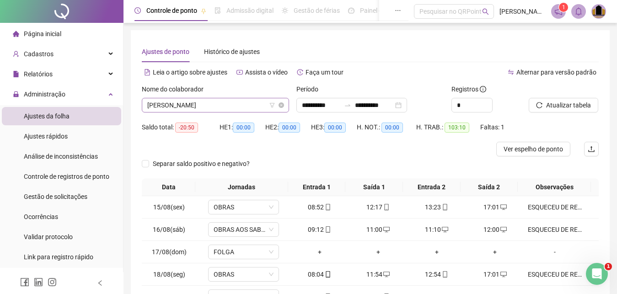
click at [234, 106] on span "[PERSON_NAME]" at bounding box center [215, 105] width 136 height 14
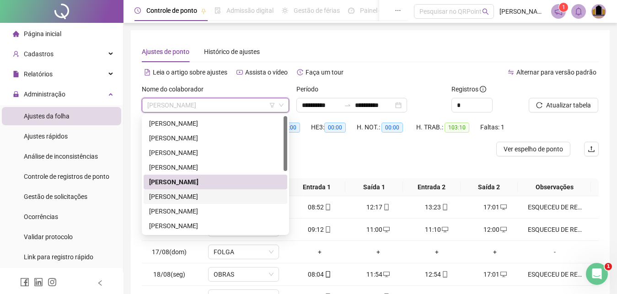
click at [199, 197] on div "[PERSON_NAME]" at bounding box center [215, 197] width 133 height 10
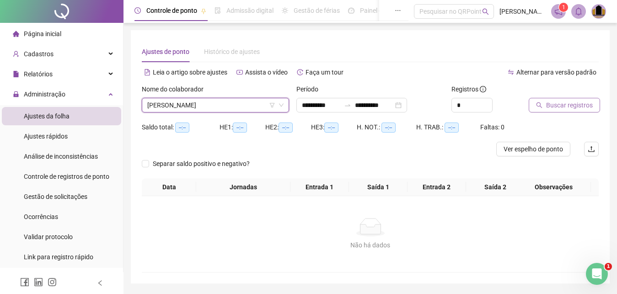
click at [566, 106] on span "Buscar registros" at bounding box center [569, 105] width 47 height 10
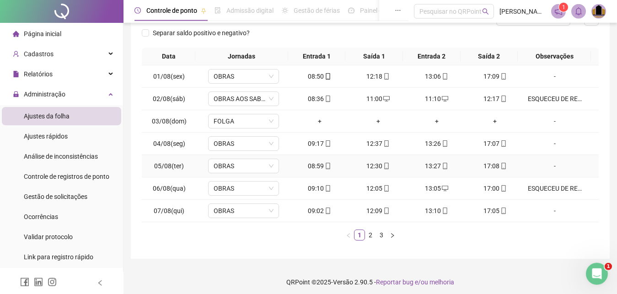
scroll to position [135, 0]
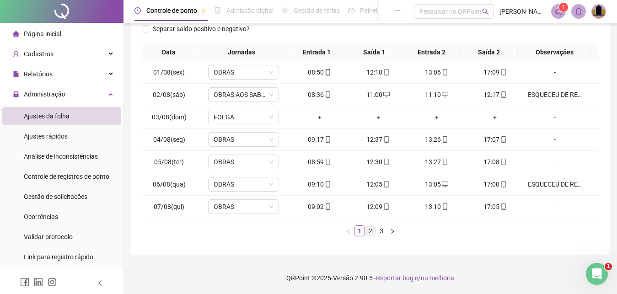
click at [371, 231] on link "2" at bounding box center [370, 231] width 10 height 10
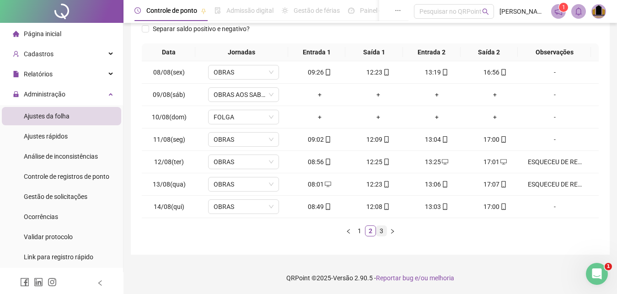
click at [383, 234] on link "3" at bounding box center [381, 231] width 10 height 10
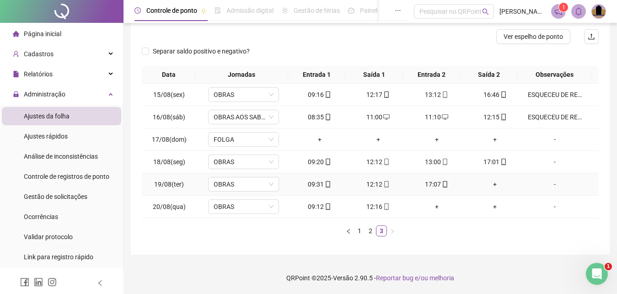
click at [489, 183] on div "+" at bounding box center [495, 184] width 51 height 10
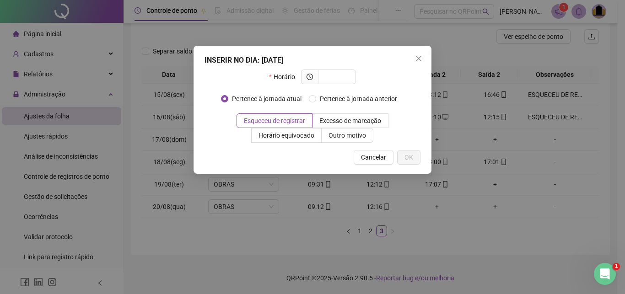
click at [461, 244] on div "INSERIR NO DIA : [DATE] Horário Pertence à jornada atual Pertence à jornada ant…" at bounding box center [312, 147] width 625 height 294
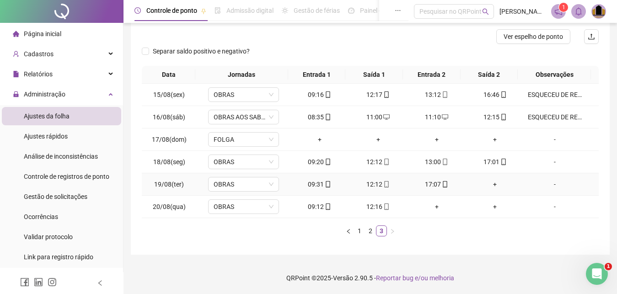
click at [487, 184] on div "+" at bounding box center [495, 184] width 51 height 10
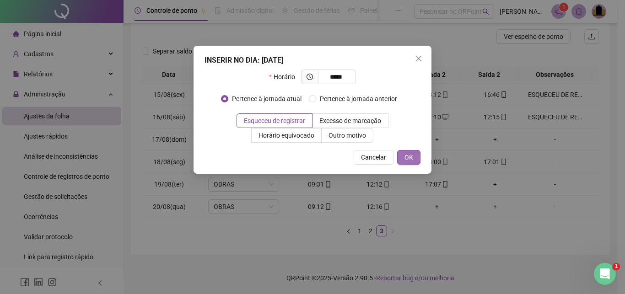
type input "*****"
click at [410, 158] on span "OK" at bounding box center [408, 157] width 9 height 10
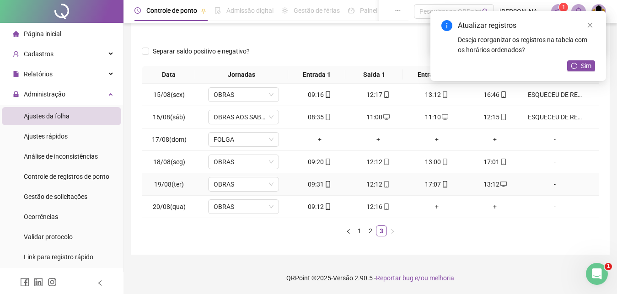
click at [546, 186] on div "-" at bounding box center [555, 184] width 54 height 10
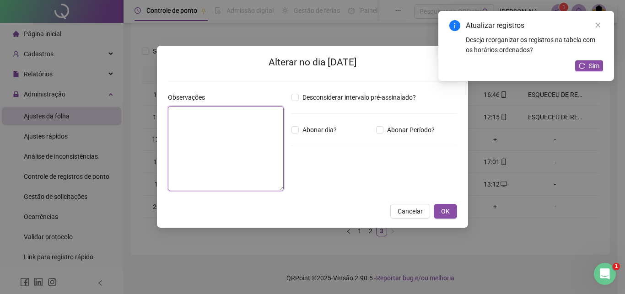
click at [211, 134] on textarea at bounding box center [226, 148] width 116 height 85
paste textarea "**********"
type textarea "**********"
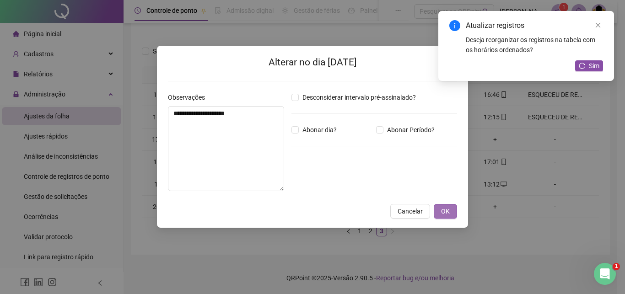
click at [446, 204] on button "OK" at bounding box center [445, 211] width 23 height 15
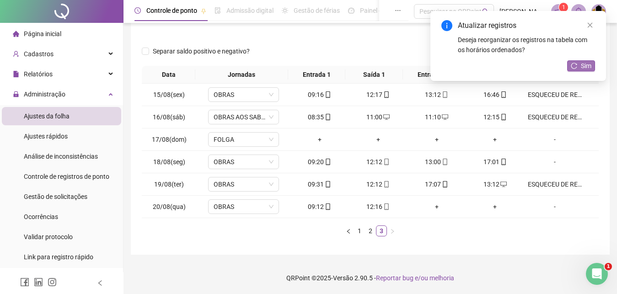
click at [584, 65] on span "Sim" at bounding box center [586, 66] width 11 height 10
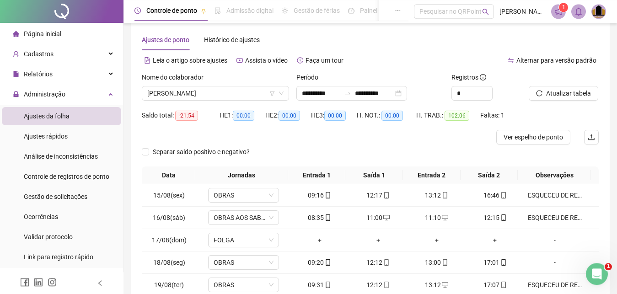
scroll to position [0, 0]
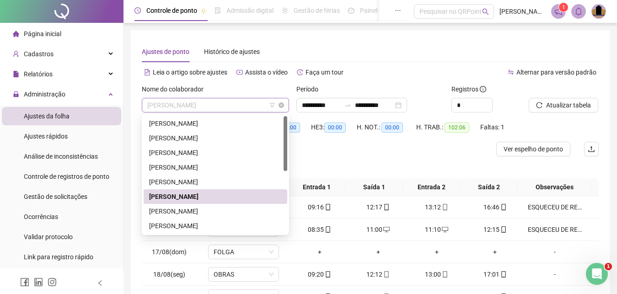
click at [242, 105] on span "[PERSON_NAME]" at bounding box center [215, 105] width 136 height 14
click at [209, 209] on div "[PERSON_NAME]" at bounding box center [215, 211] width 133 height 10
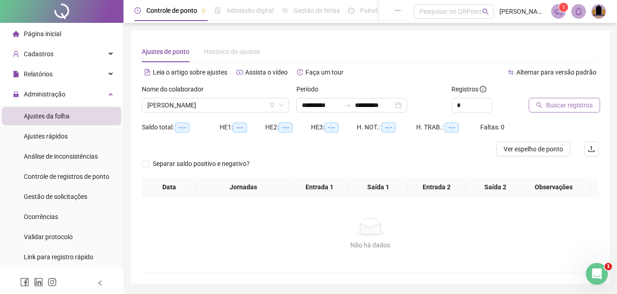
click at [573, 107] on span "Buscar registros" at bounding box center [569, 105] width 47 height 10
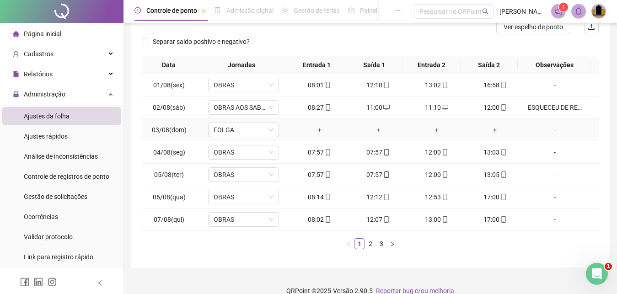
scroll to position [135, 0]
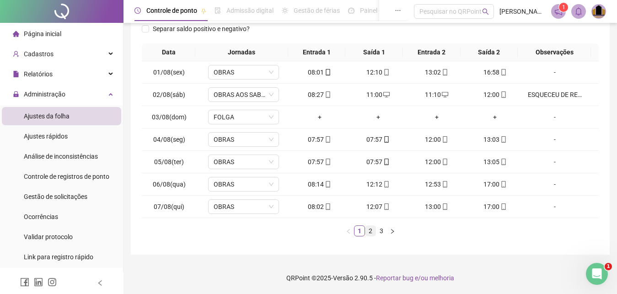
click at [371, 231] on link "2" at bounding box center [370, 231] width 10 height 10
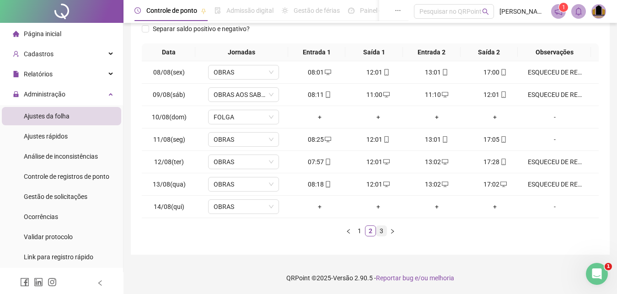
click at [385, 231] on link "3" at bounding box center [381, 231] width 10 height 10
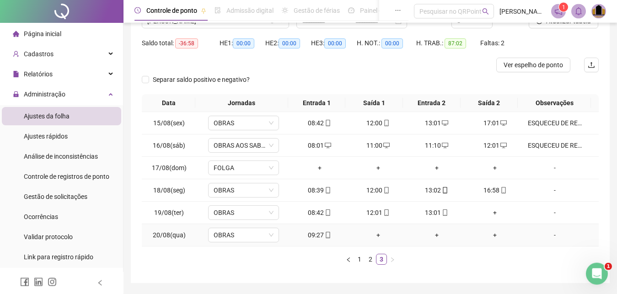
scroll to position [66, 0]
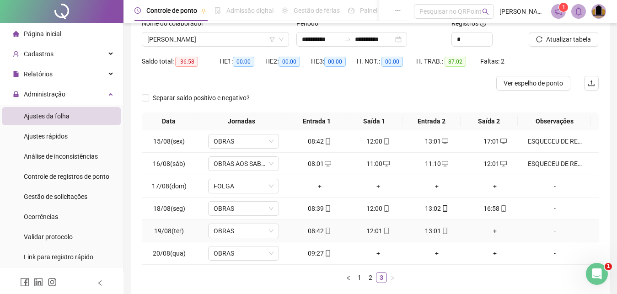
click at [490, 232] on div "+" at bounding box center [495, 231] width 51 height 10
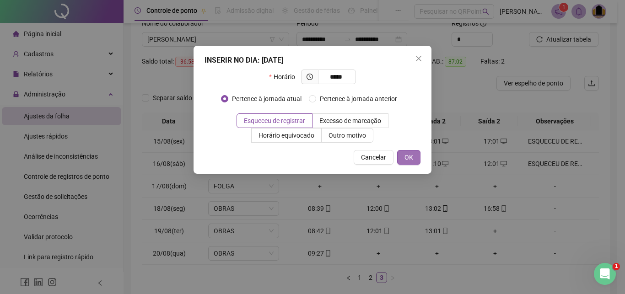
type input "*****"
click at [406, 152] on span "OK" at bounding box center [408, 157] width 9 height 10
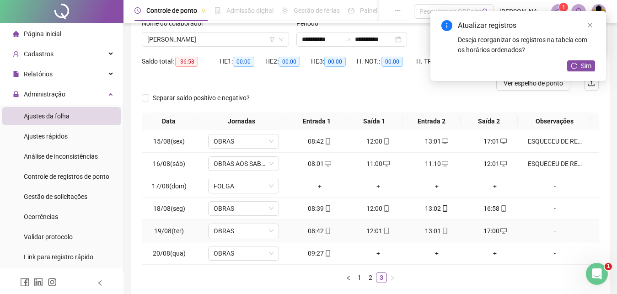
click at [547, 232] on div "-" at bounding box center [555, 231] width 54 height 10
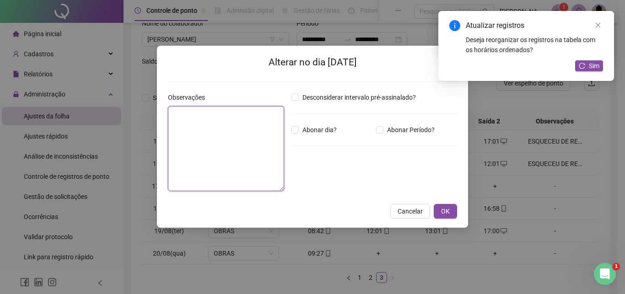
click at [192, 161] on textarea at bounding box center [226, 148] width 116 height 85
paste textarea "**********"
type textarea "**********"
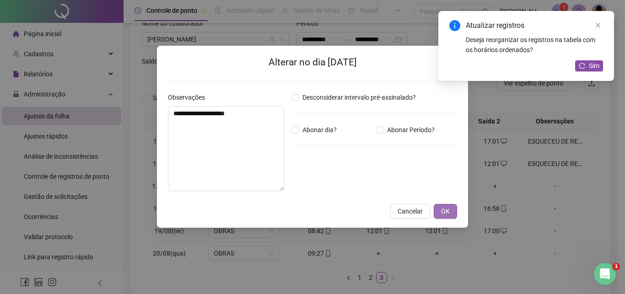
click at [449, 209] on span "OK" at bounding box center [445, 211] width 9 height 10
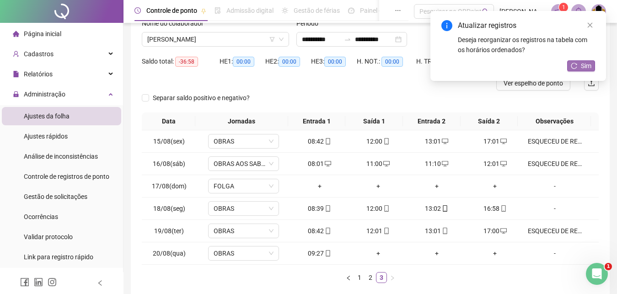
click at [588, 67] on span "Sim" at bounding box center [586, 66] width 11 height 10
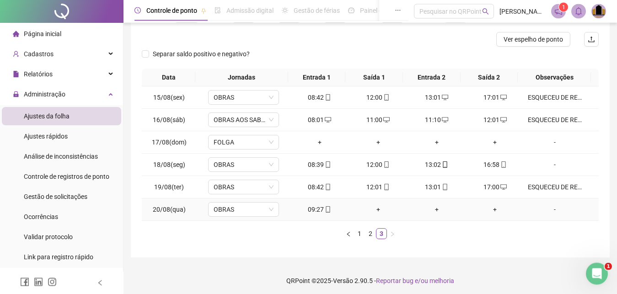
scroll to position [0, 0]
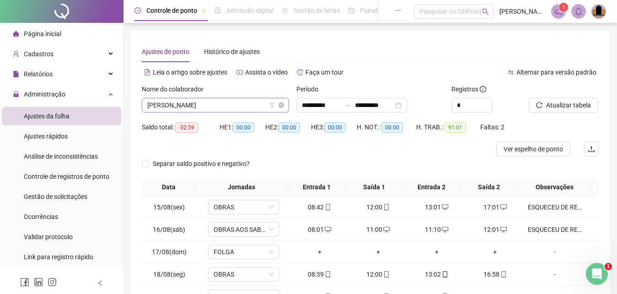
click at [231, 106] on span "[PERSON_NAME]" at bounding box center [215, 105] width 136 height 14
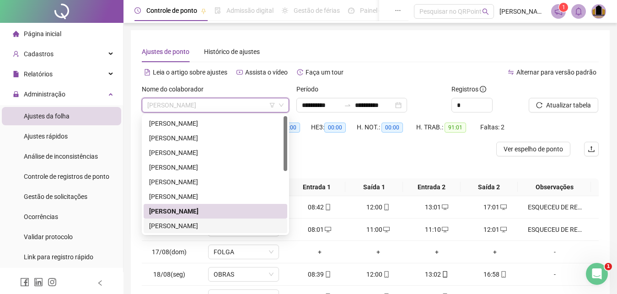
click at [205, 228] on div "[PERSON_NAME]" at bounding box center [215, 226] width 133 height 10
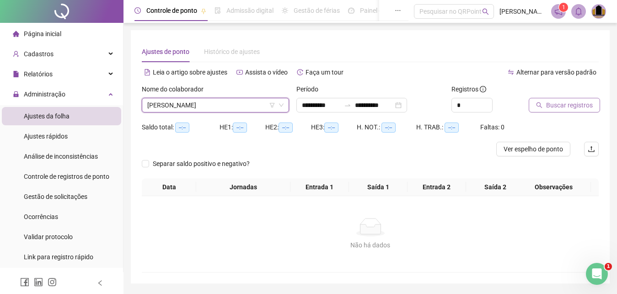
click at [579, 102] on span "Buscar registros" at bounding box center [569, 105] width 47 height 10
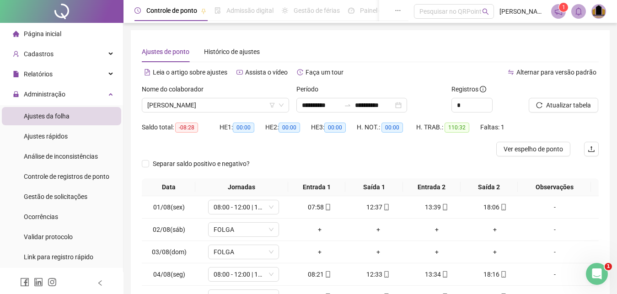
scroll to position [135, 0]
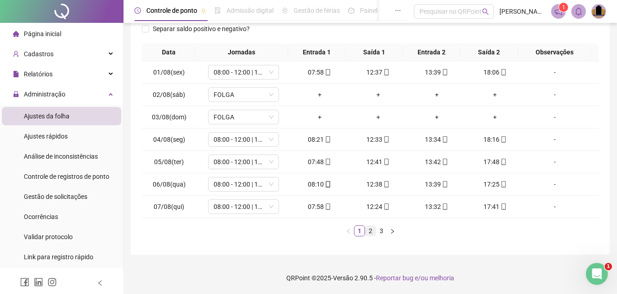
click at [369, 230] on link "2" at bounding box center [370, 231] width 10 height 10
click at [382, 233] on link "3" at bounding box center [381, 231] width 10 height 10
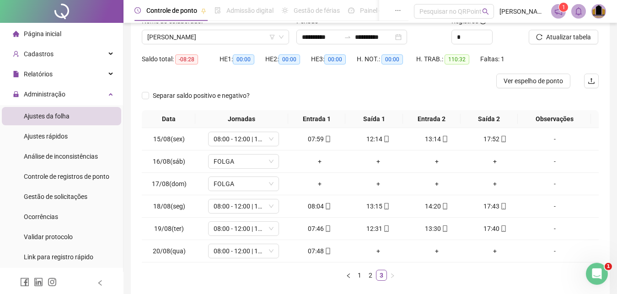
scroll to position [0, 0]
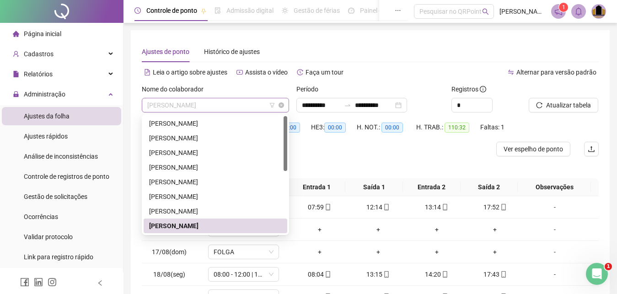
click at [249, 104] on span "[PERSON_NAME]" at bounding box center [215, 105] width 136 height 14
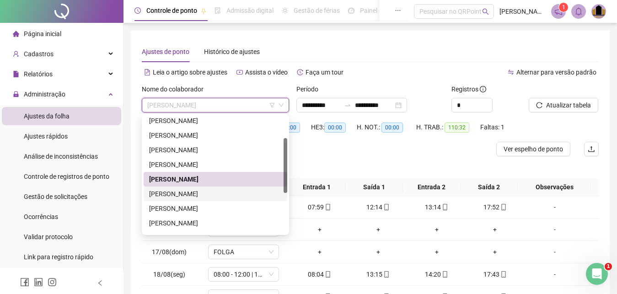
scroll to position [93, 0]
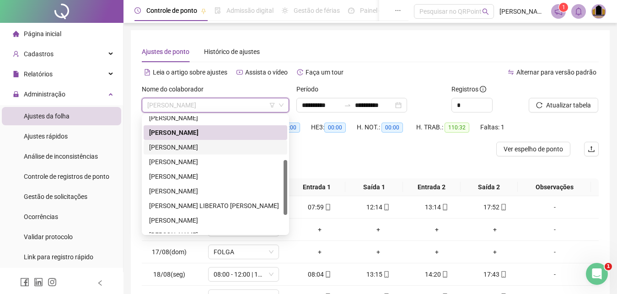
click at [200, 149] on div "[PERSON_NAME]" at bounding box center [215, 147] width 133 height 10
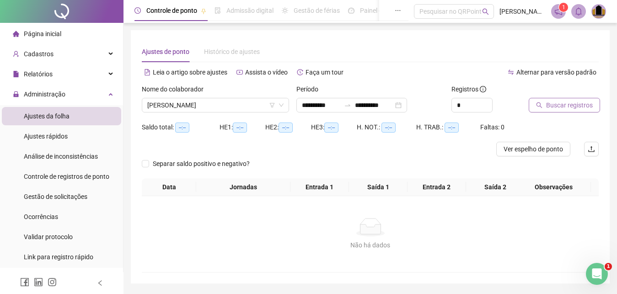
click at [580, 101] on span "Buscar registros" at bounding box center [569, 105] width 47 height 10
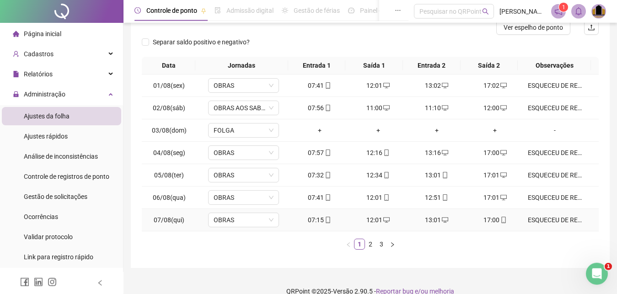
scroll to position [135, 0]
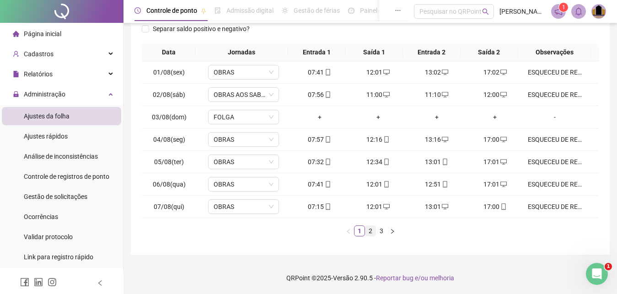
click at [372, 234] on link "2" at bounding box center [370, 231] width 10 height 10
click at [382, 235] on link "3" at bounding box center [381, 231] width 10 height 10
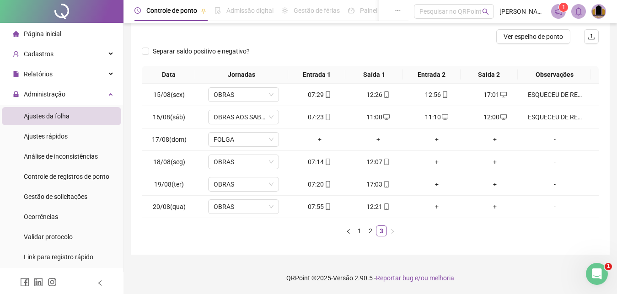
scroll to position [0, 0]
